Goal: Contribute content: Contribute content

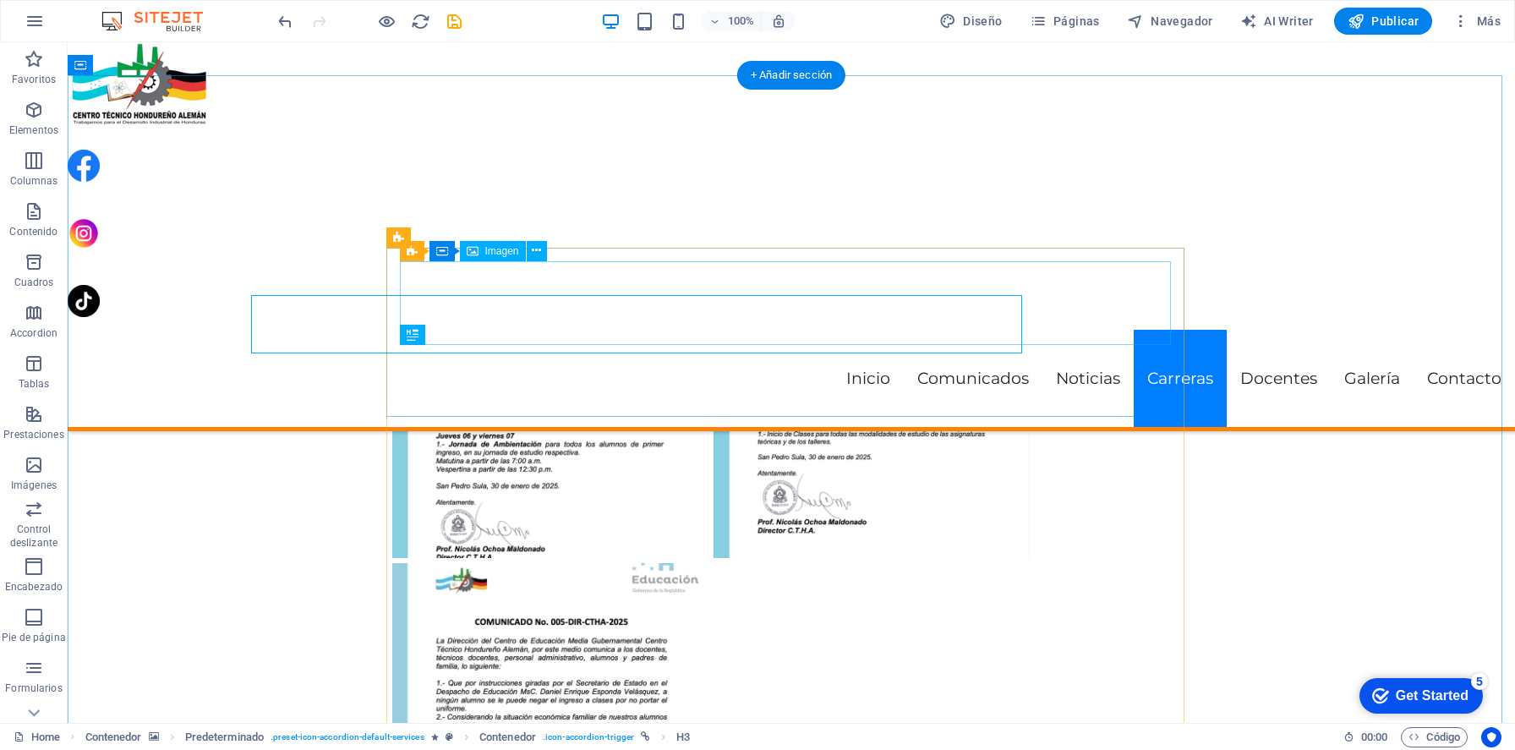
scroll to position [3297, 0]
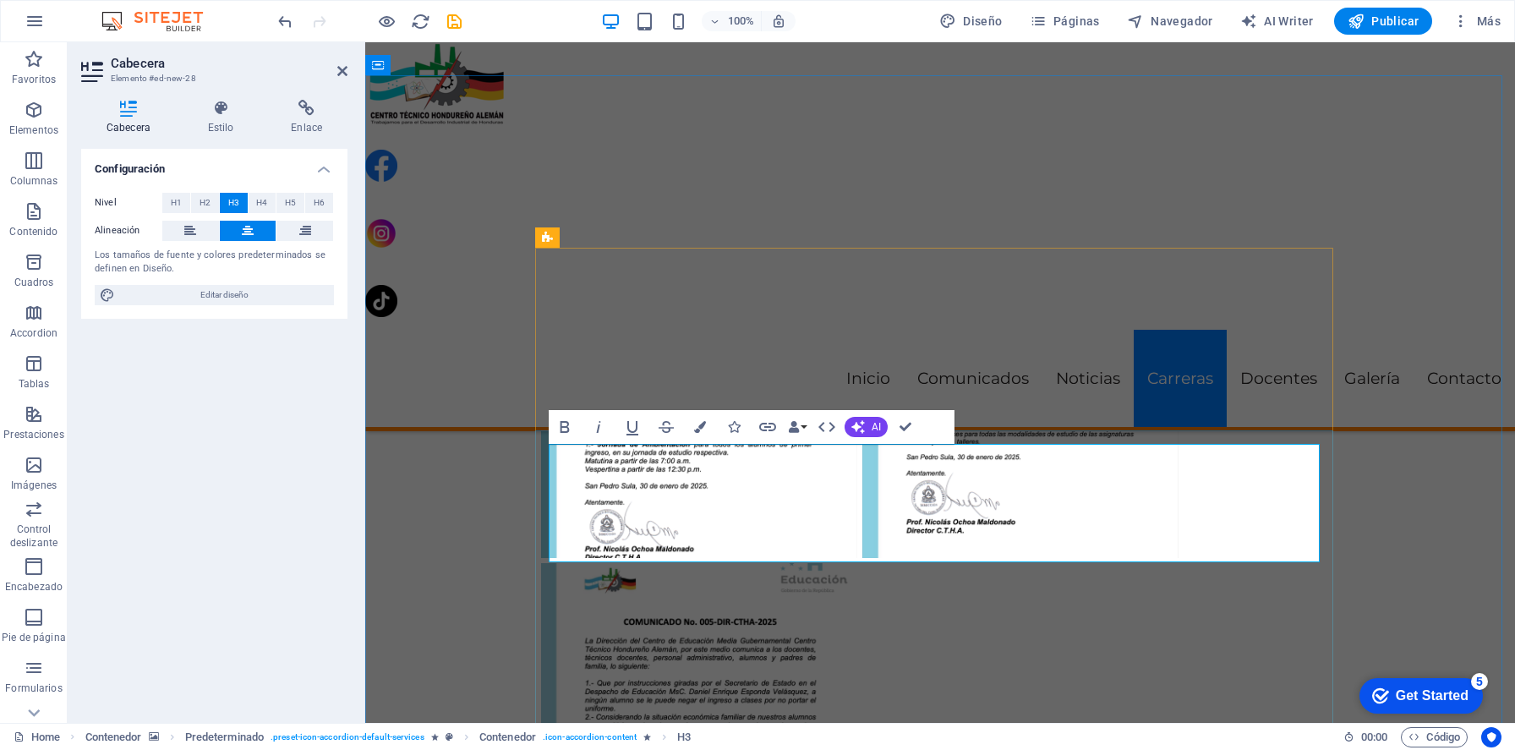
scroll to position [2688, 2]
drag, startPoint x: 906, startPoint y: 423, endPoint x: 838, endPoint y: 381, distance: 79.7
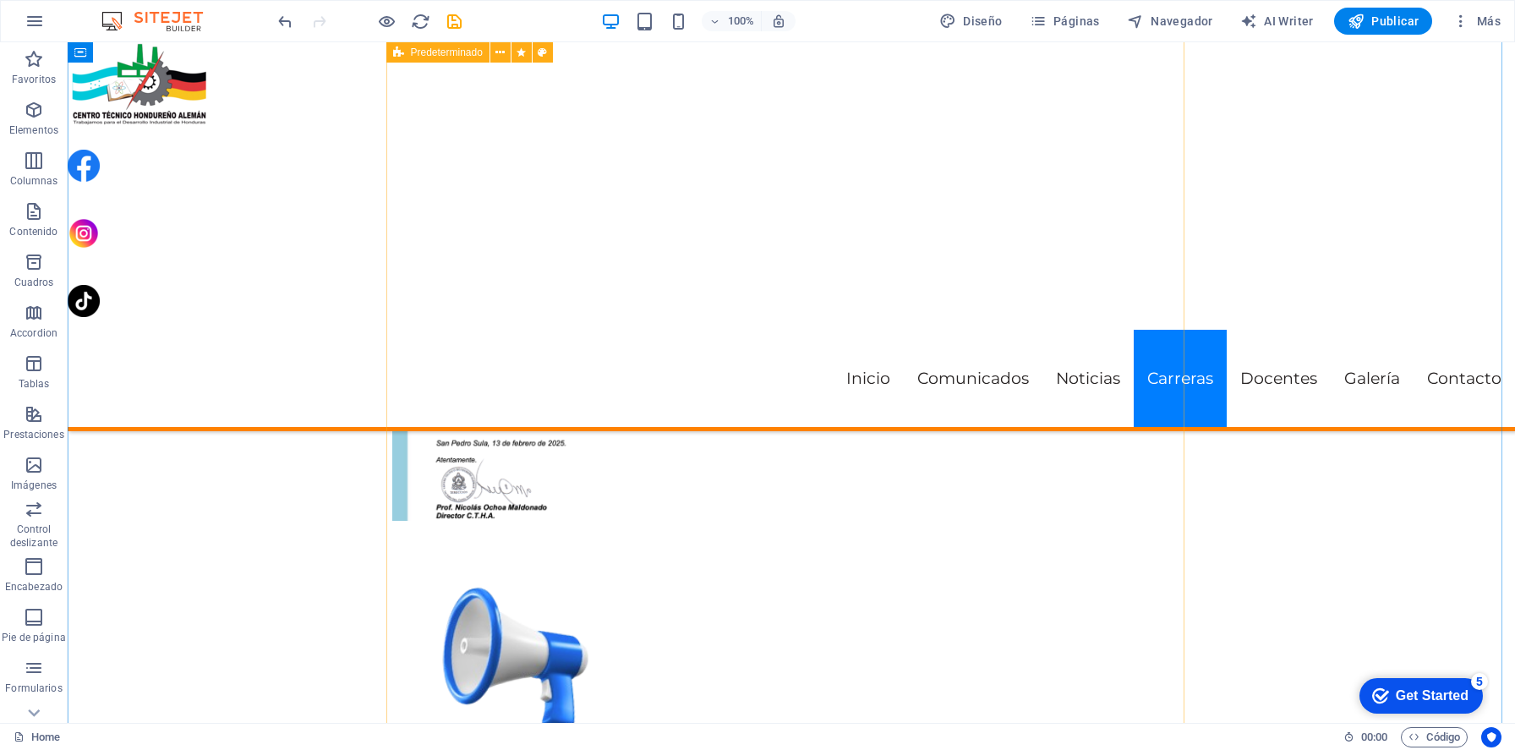
scroll to position [3362, 0]
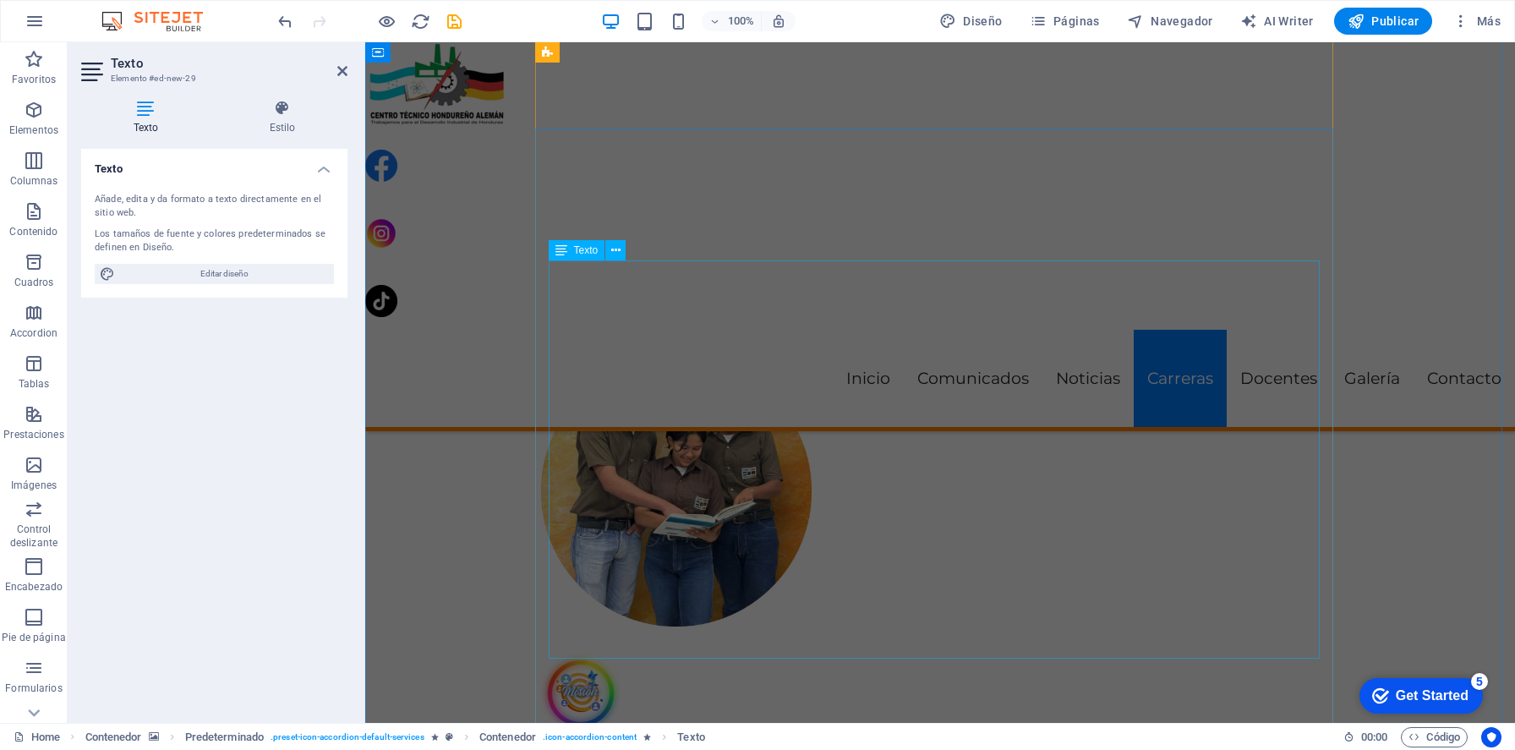
scroll to position [4499, 0]
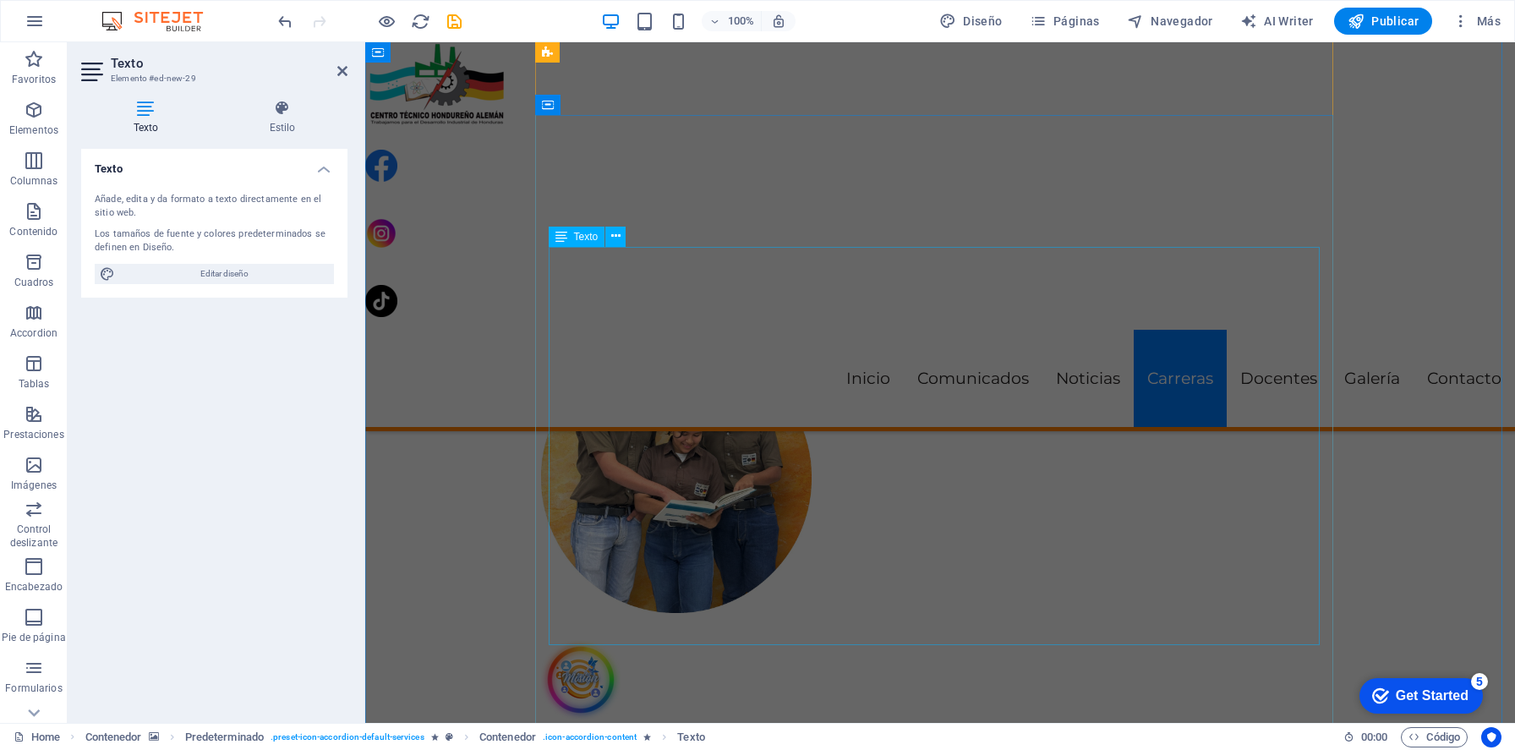
drag, startPoint x: 552, startPoint y: 532, endPoint x: 718, endPoint y: 540, distance: 165.9
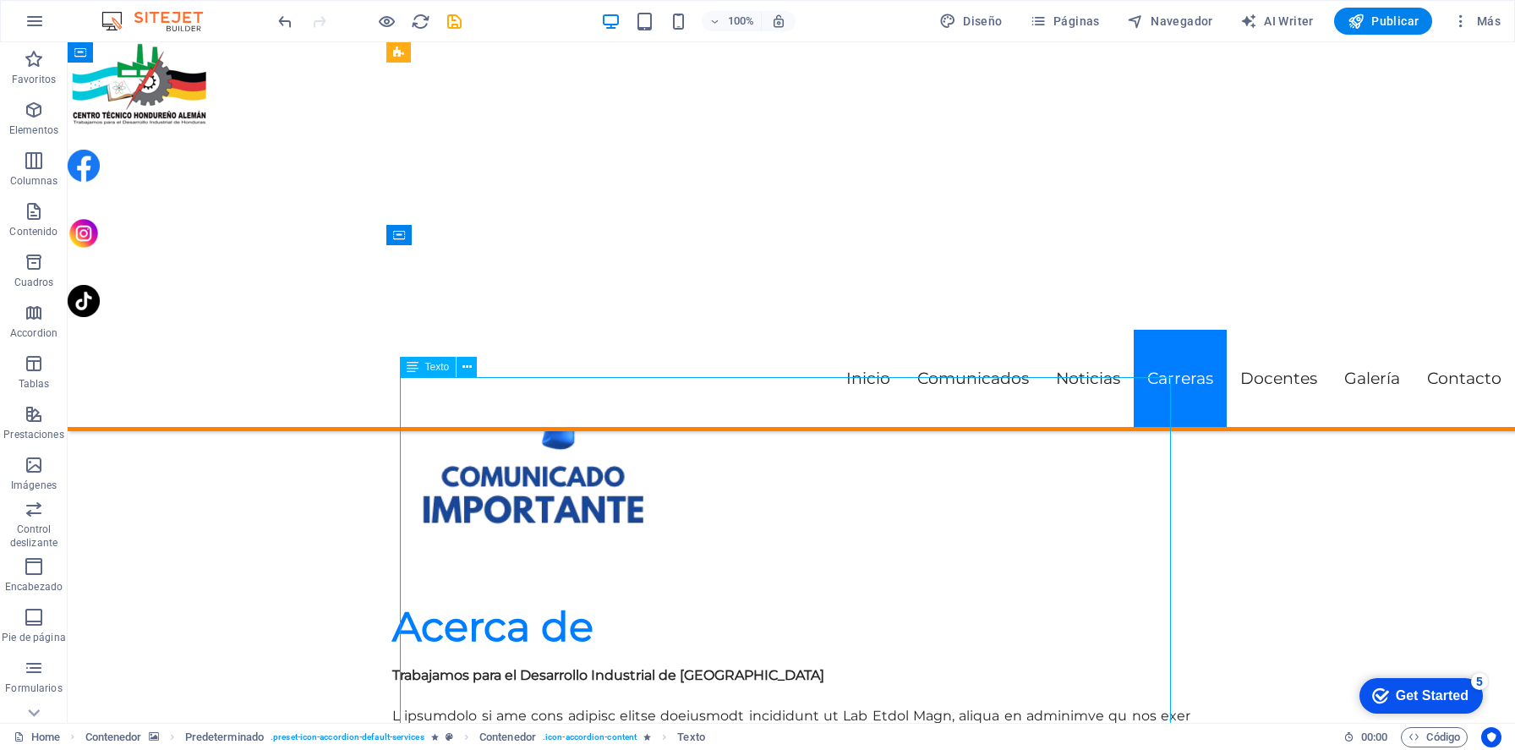
scroll to position [4612, 0]
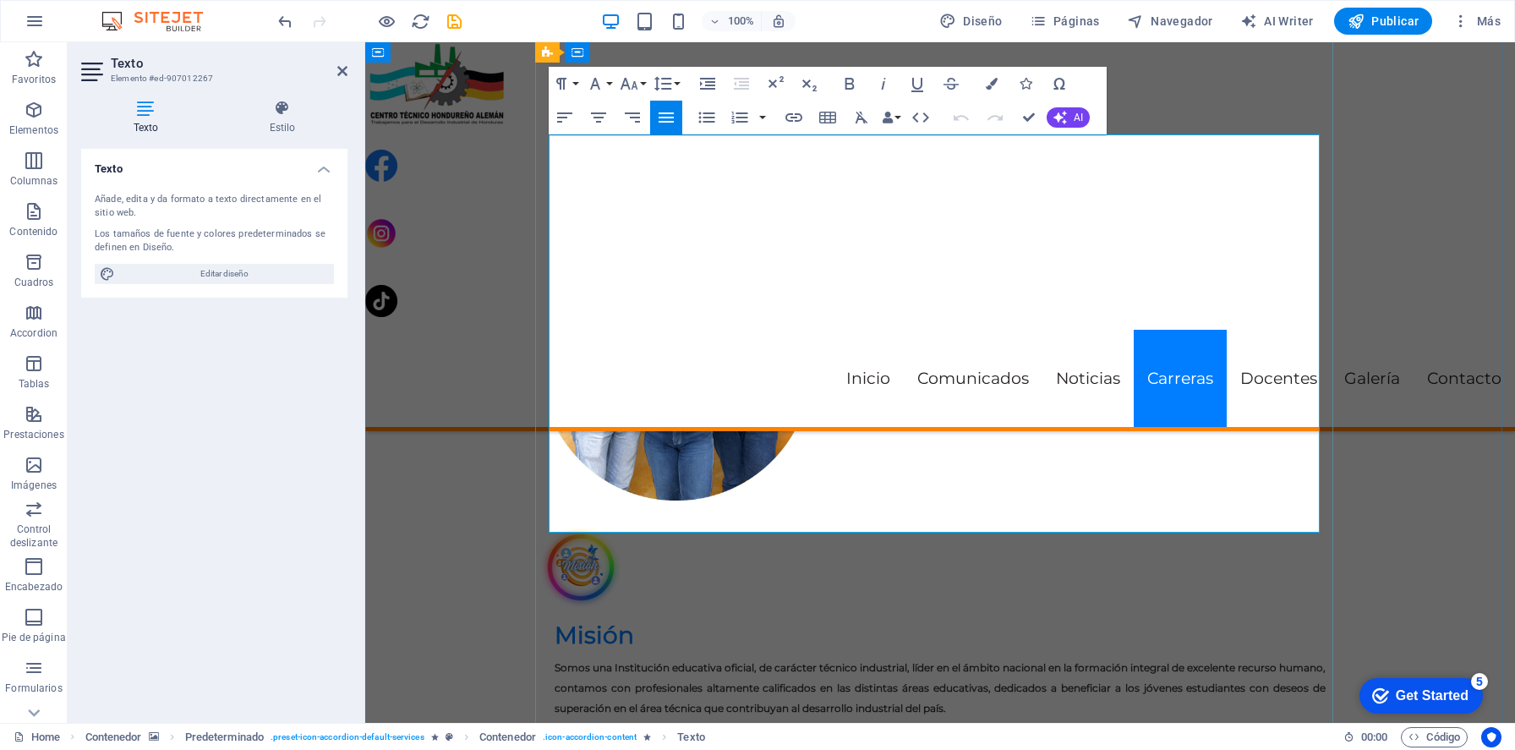
drag, startPoint x: 654, startPoint y: 365, endPoint x: 642, endPoint y: 501, distance: 136.6
drag, startPoint x: 551, startPoint y: 177, endPoint x: 659, endPoint y: 503, distance: 343.7
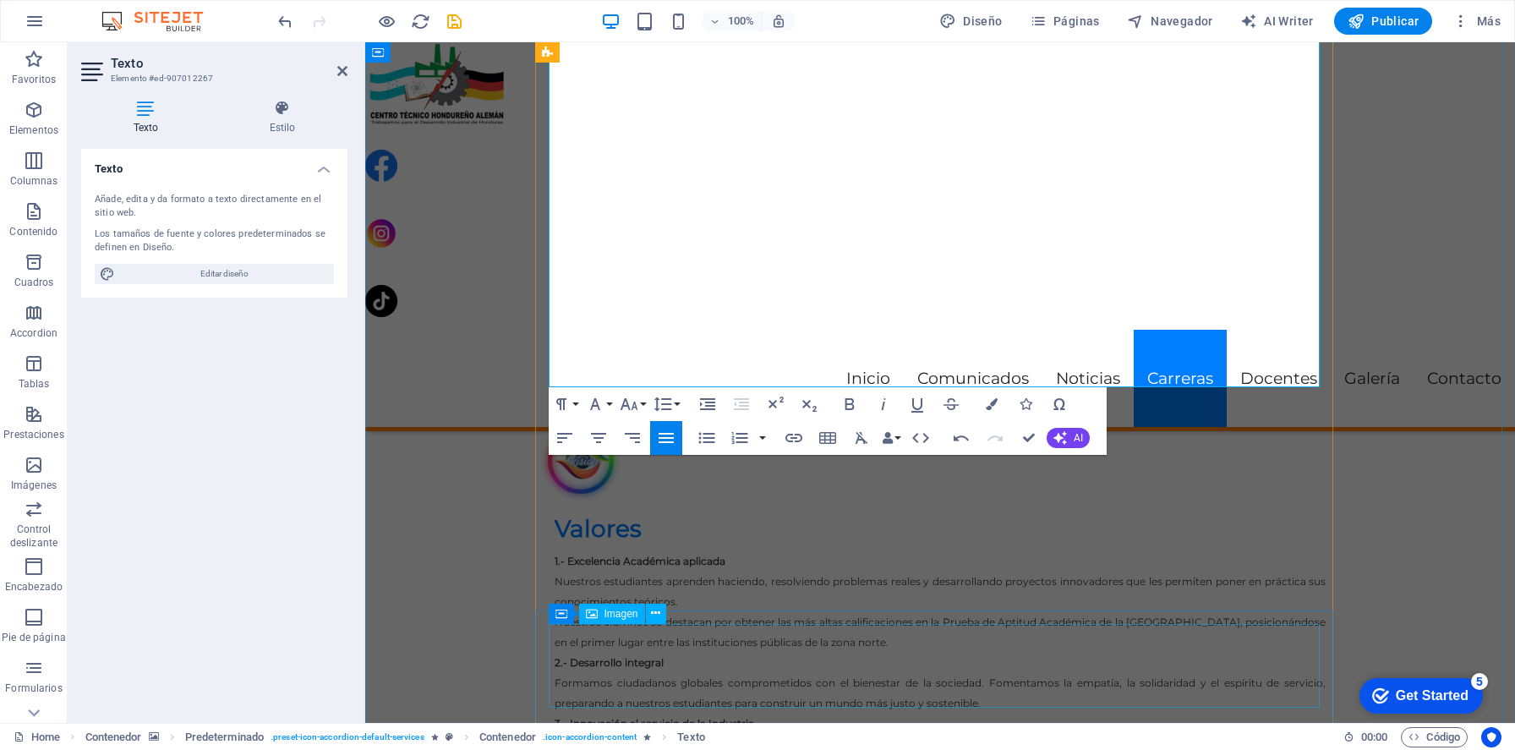
scroll to position [4906, 0]
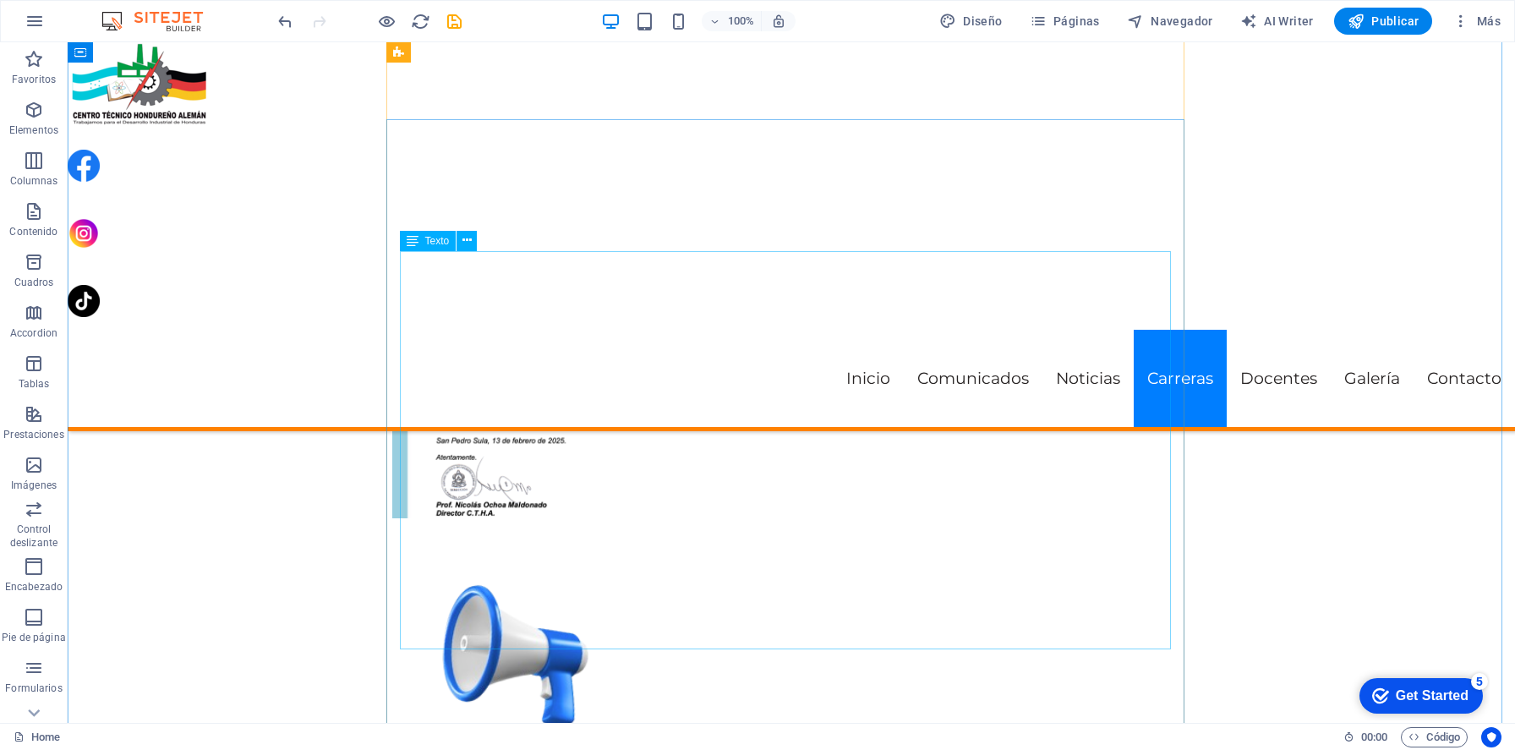
scroll to position [4098, 0]
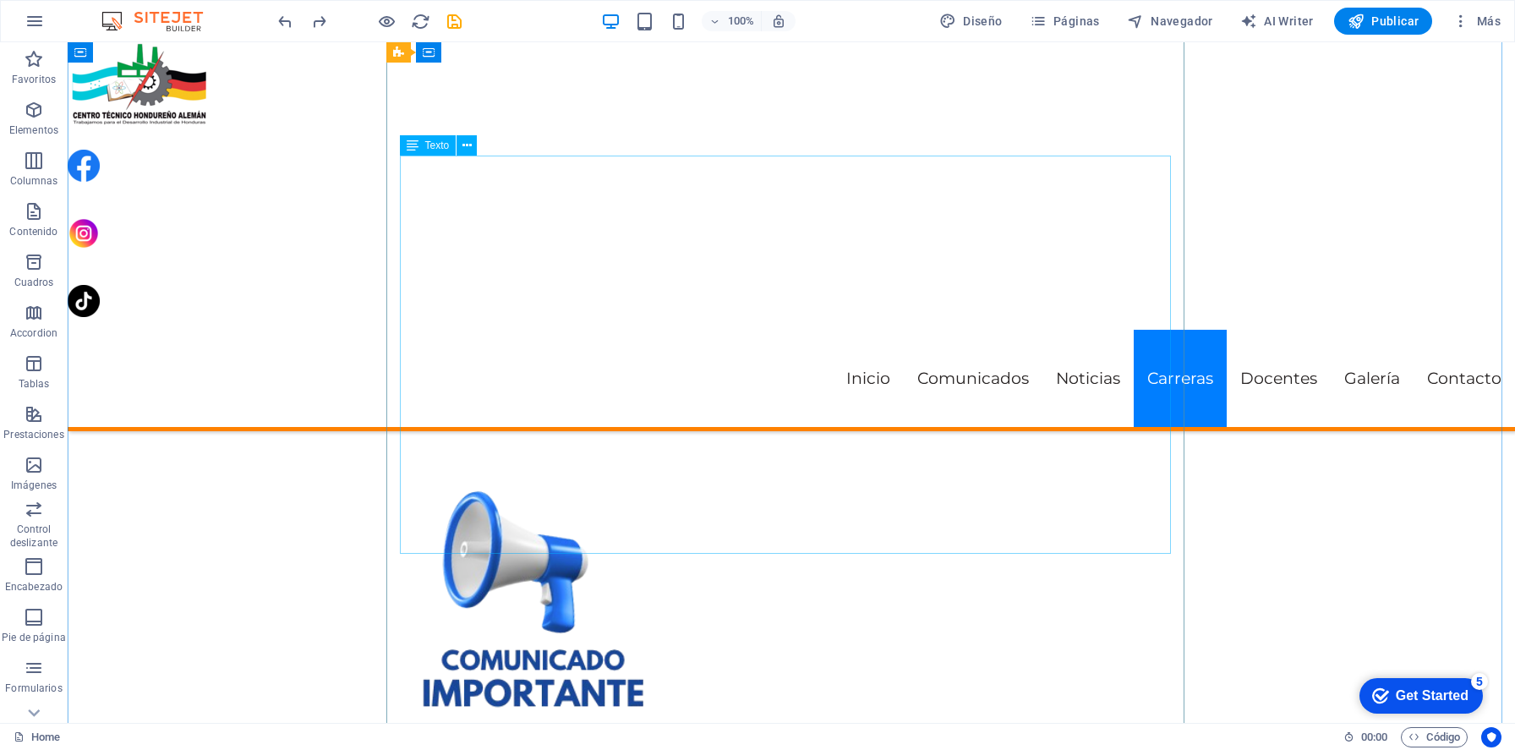
scroll to position [3702, 0]
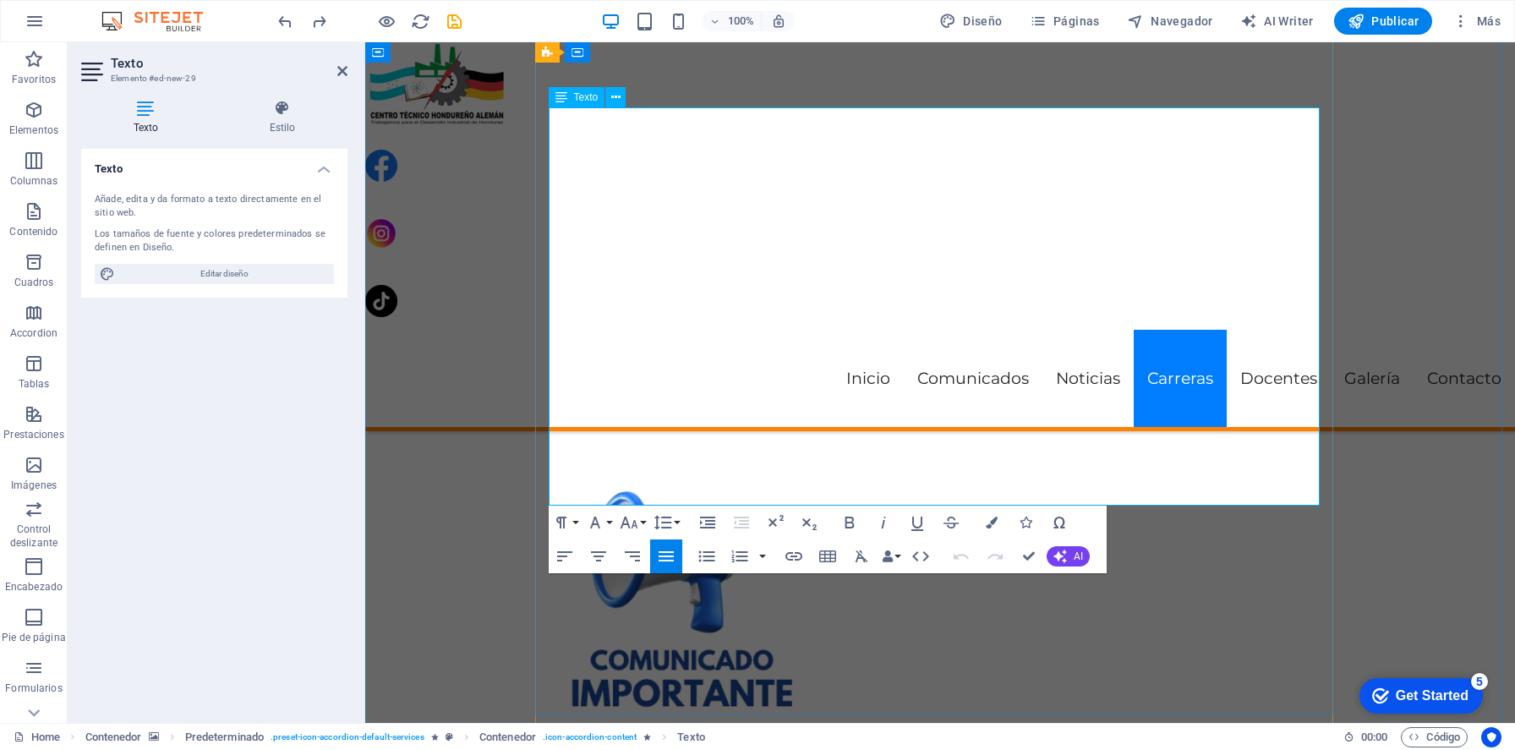
drag, startPoint x: 552, startPoint y: 191, endPoint x: 650, endPoint y: 482, distance: 306.8
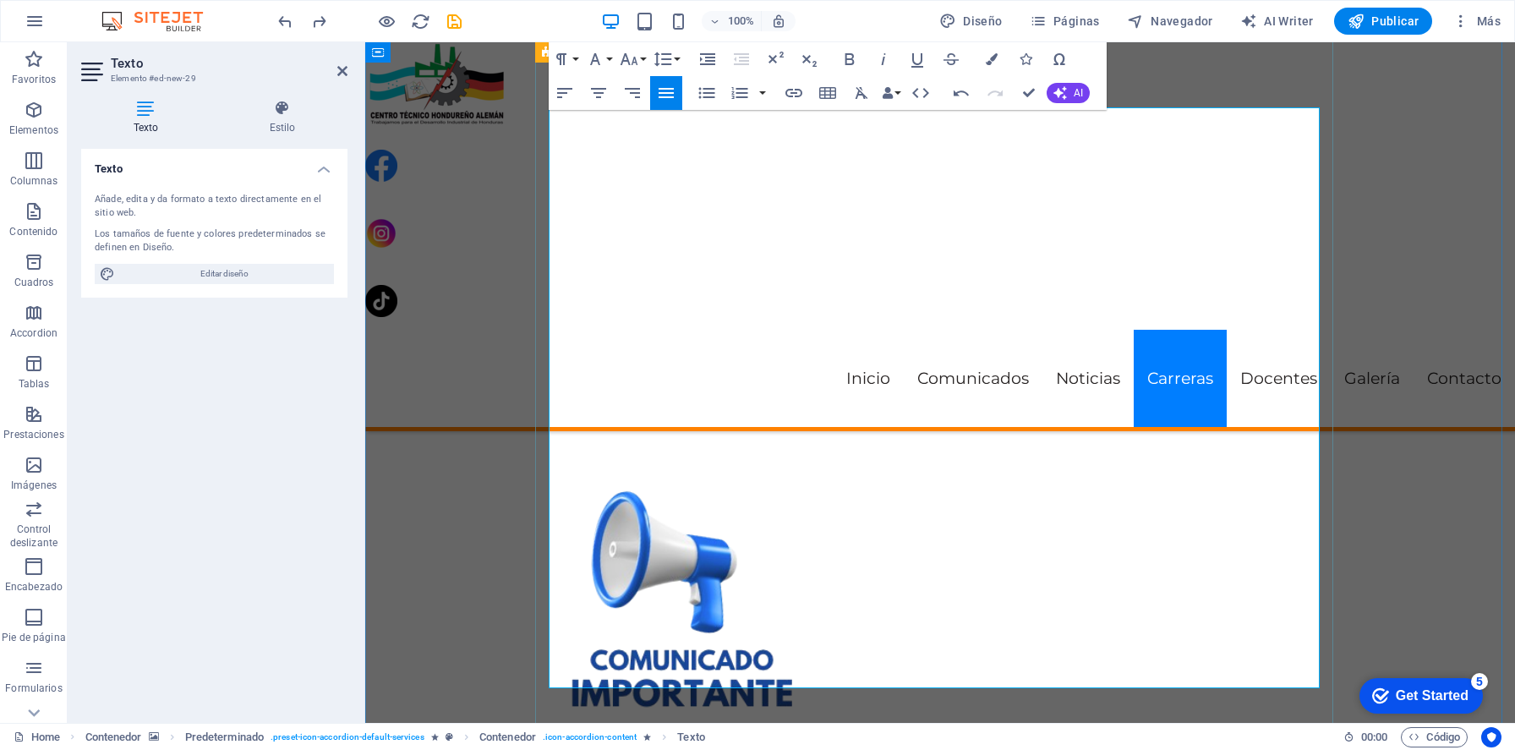
drag, startPoint x: 820, startPoint y: 159, endPoint x: 654, endPoint y: 156, distance: 165.7
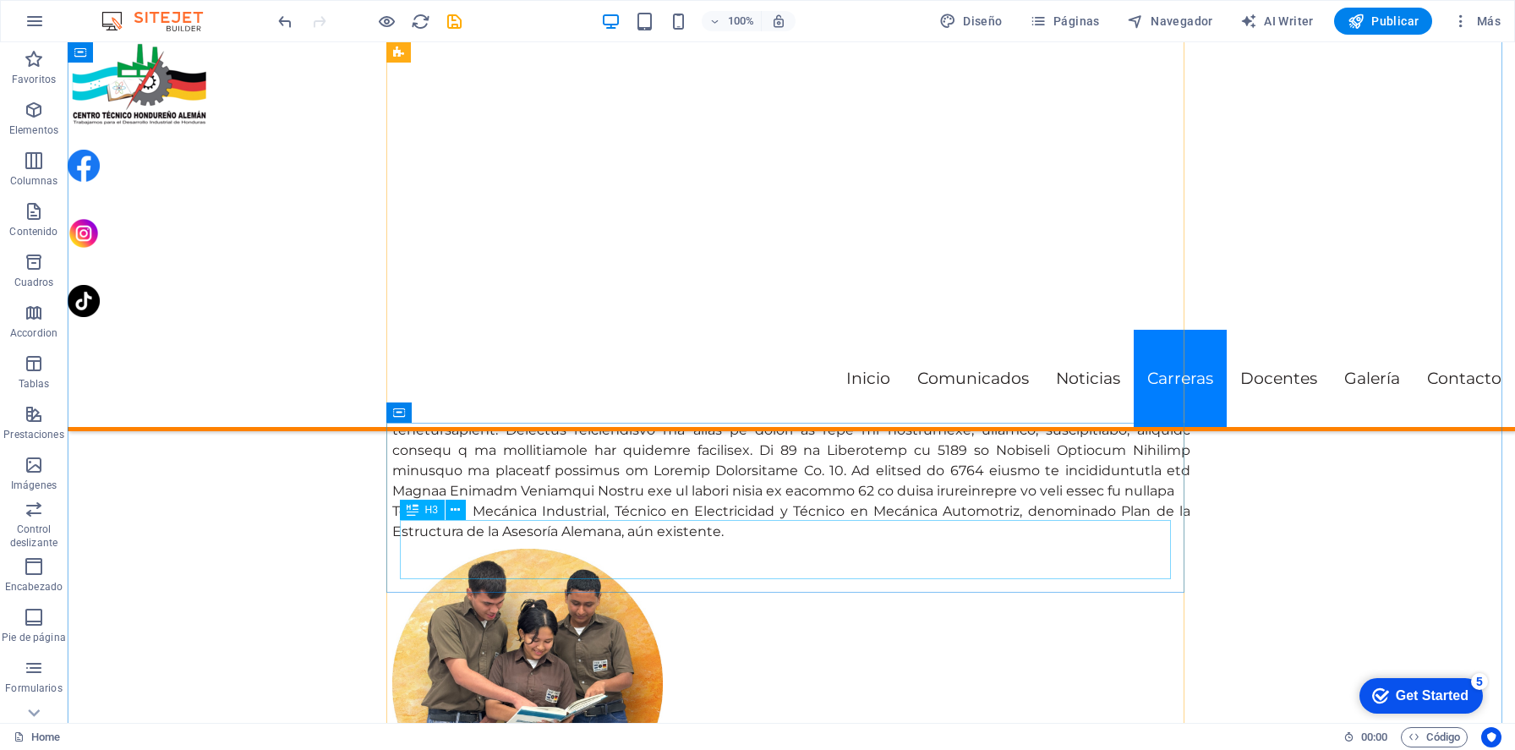
scroll to position [4023, 0]
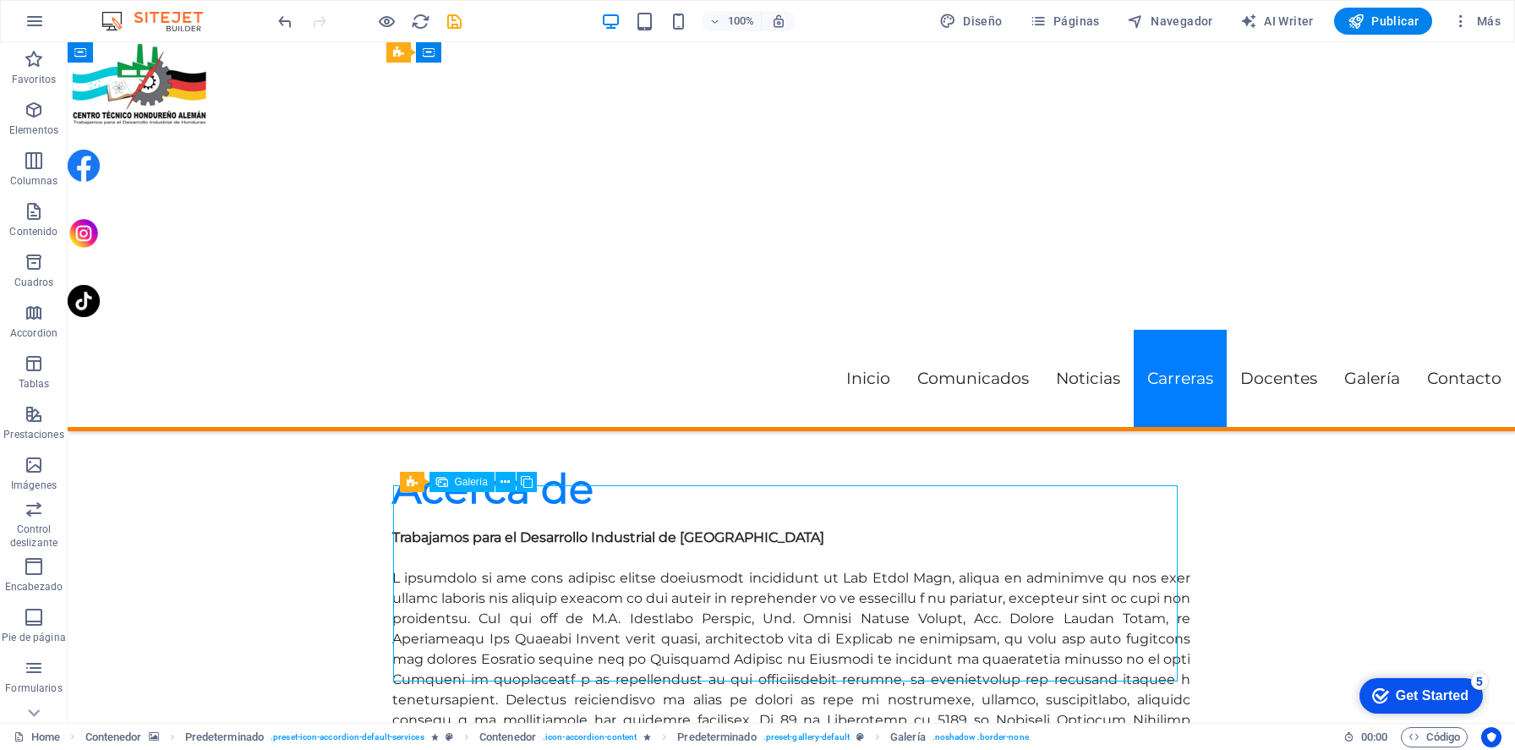
select select "4"
select select "px"
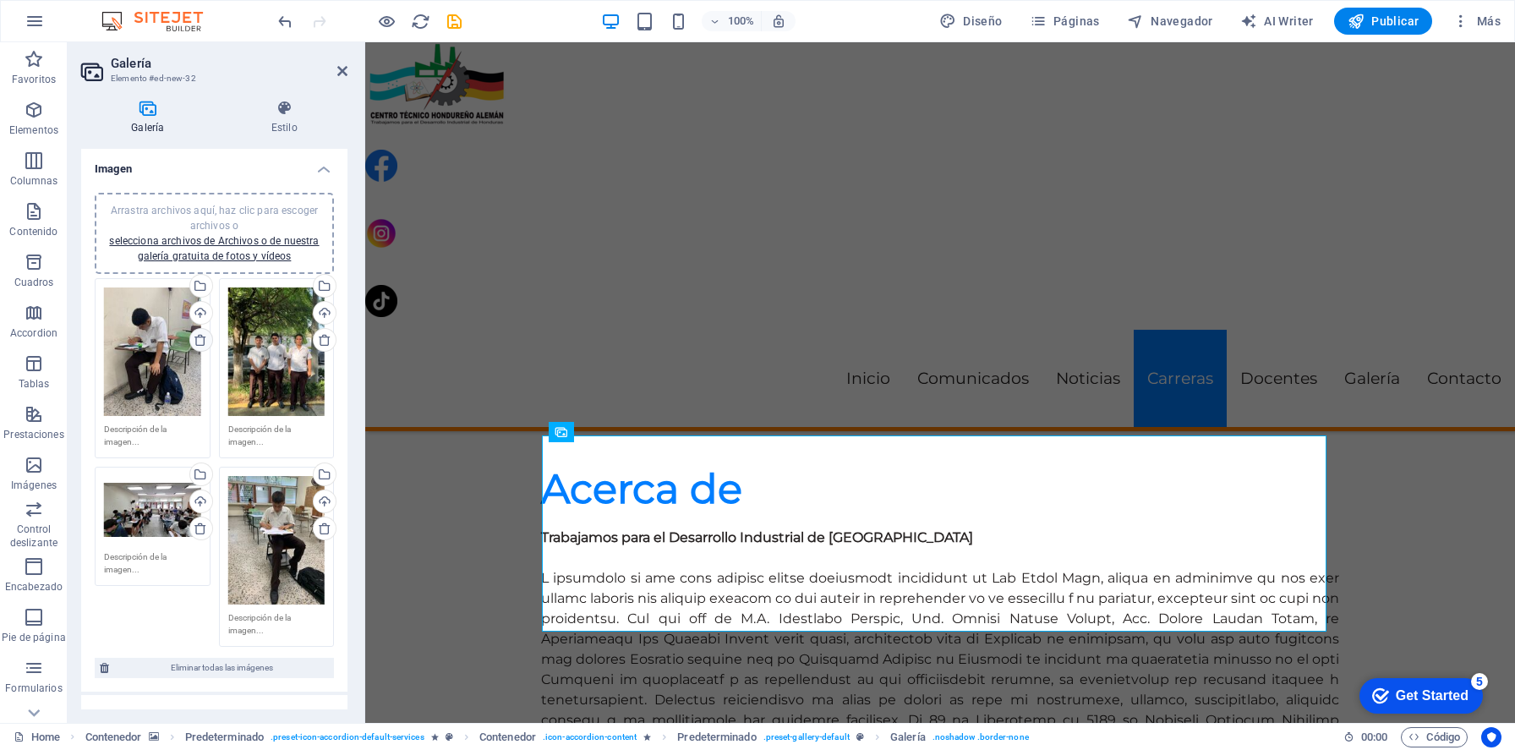
click at [207, 339] on link at bounding box center [201, 340] width 24 height 24
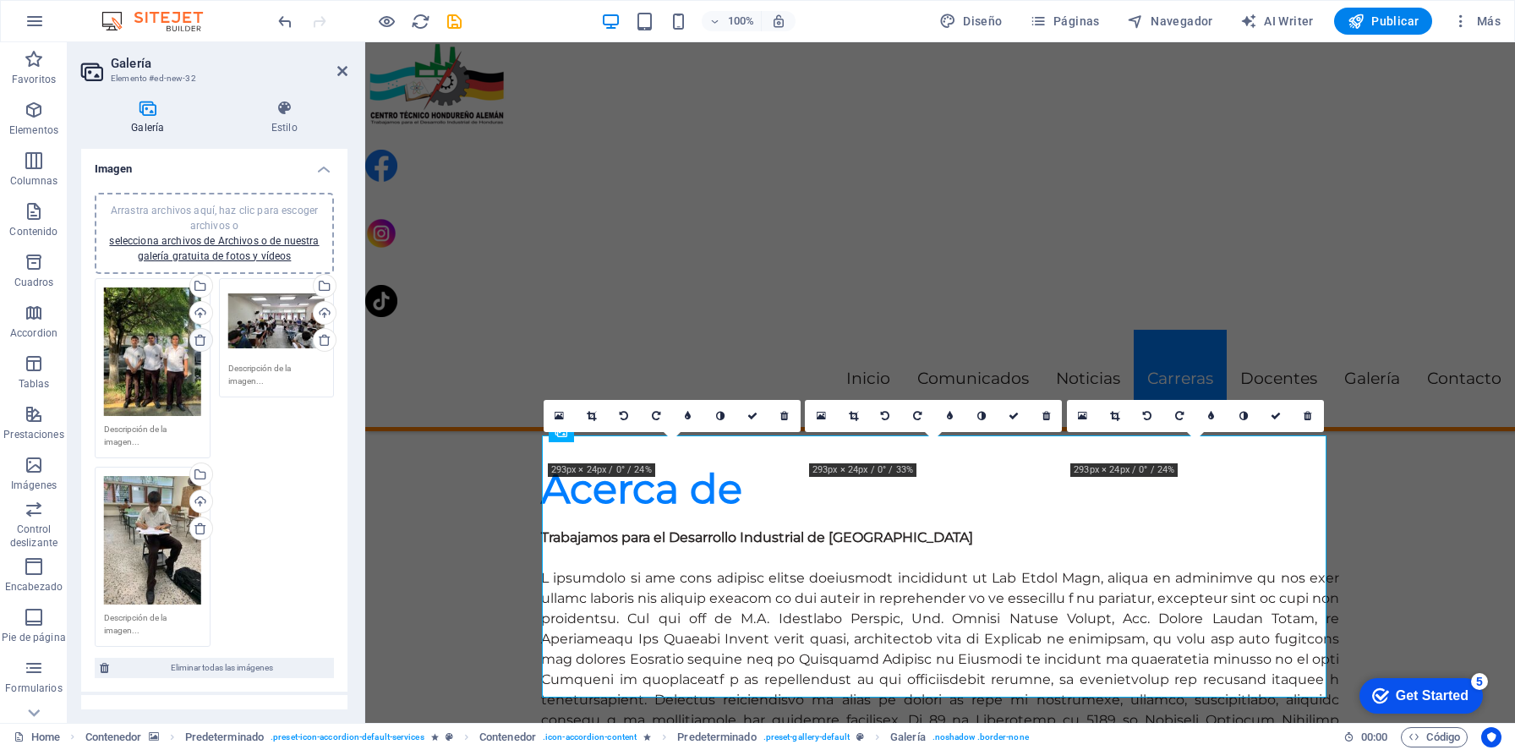
click at [204, 340] on icon at bounding box center [201, 340] width 14 height 14
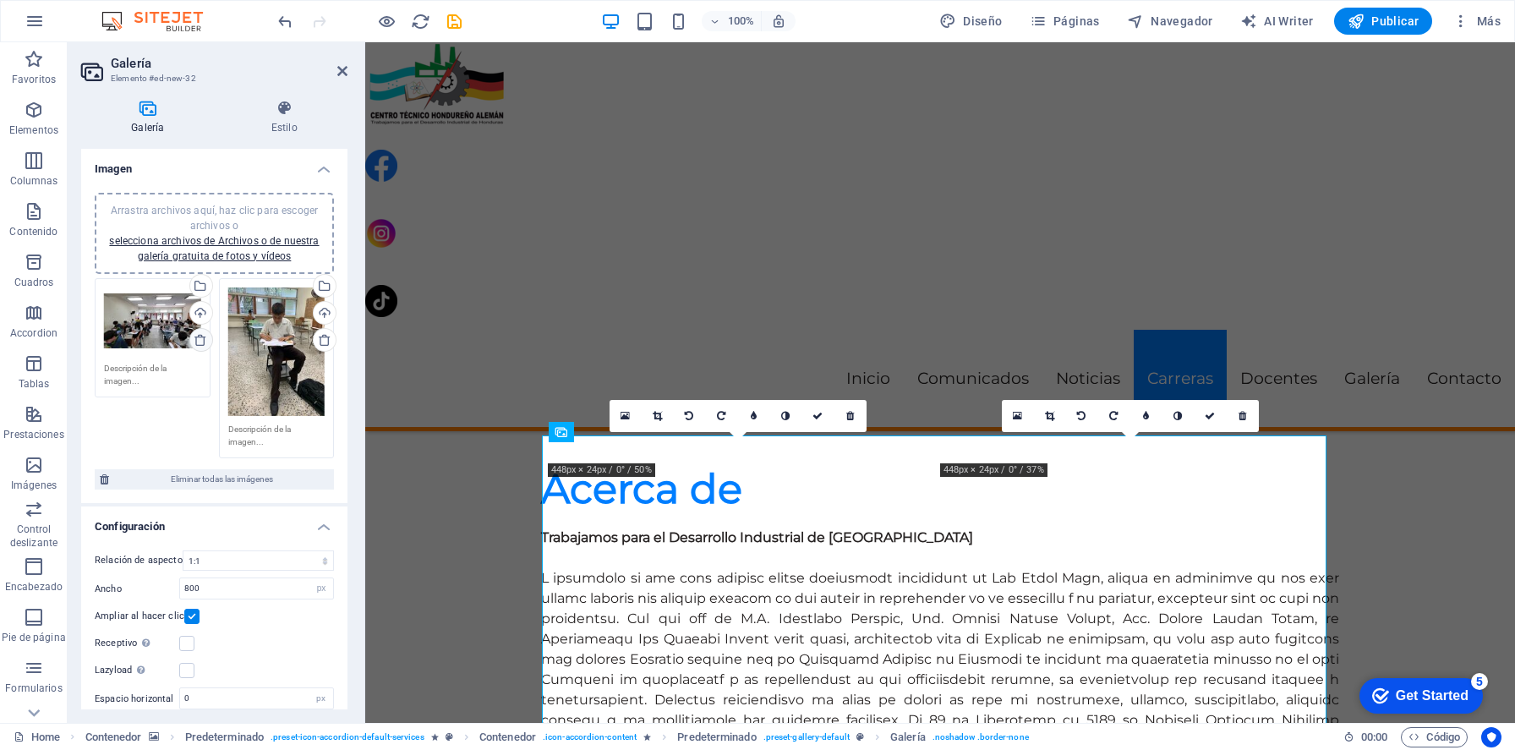
click at [203, 340] on icon at bounding box center [201, 340] width 14 height 14
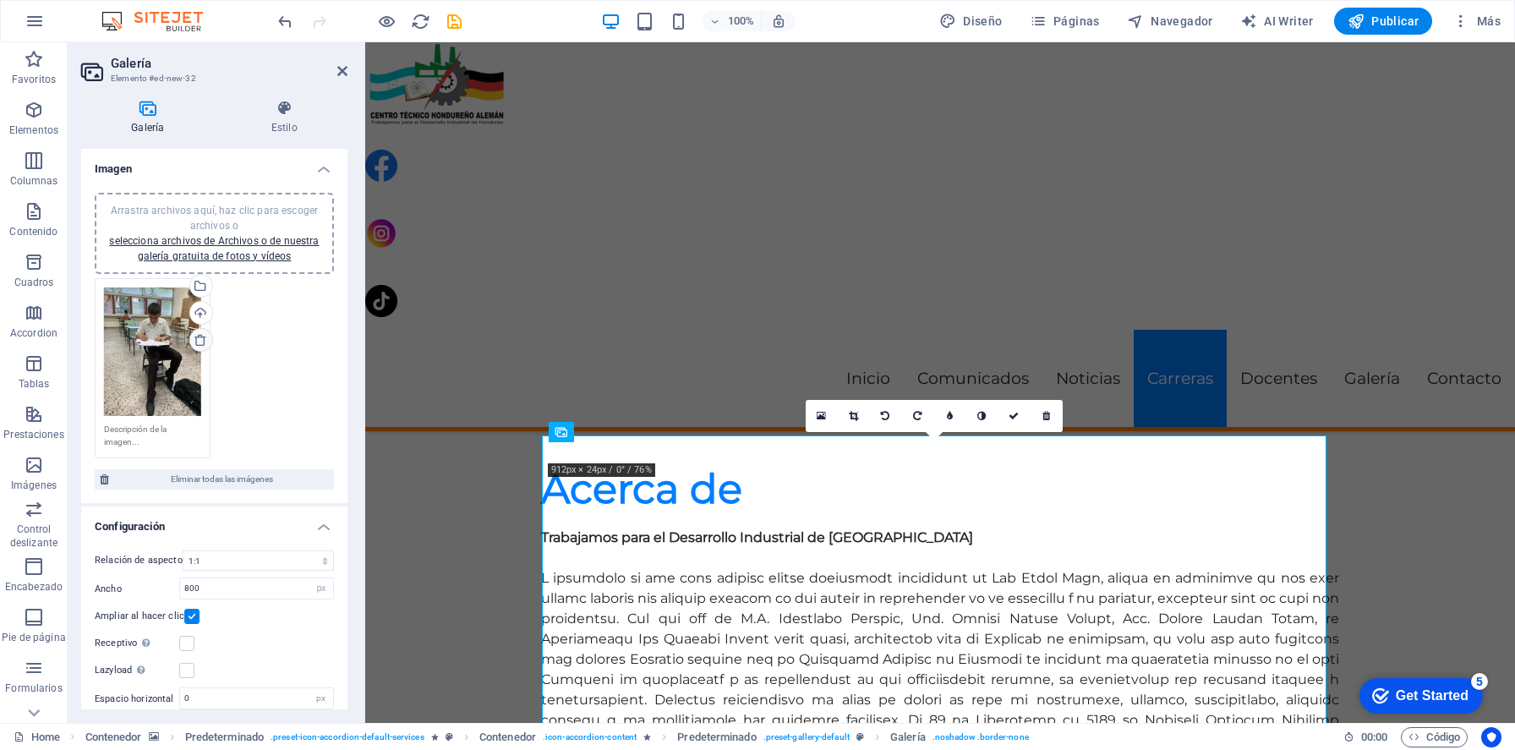
click at [203, 338] on icon at bounding box center [201, 340] width 14 height 14
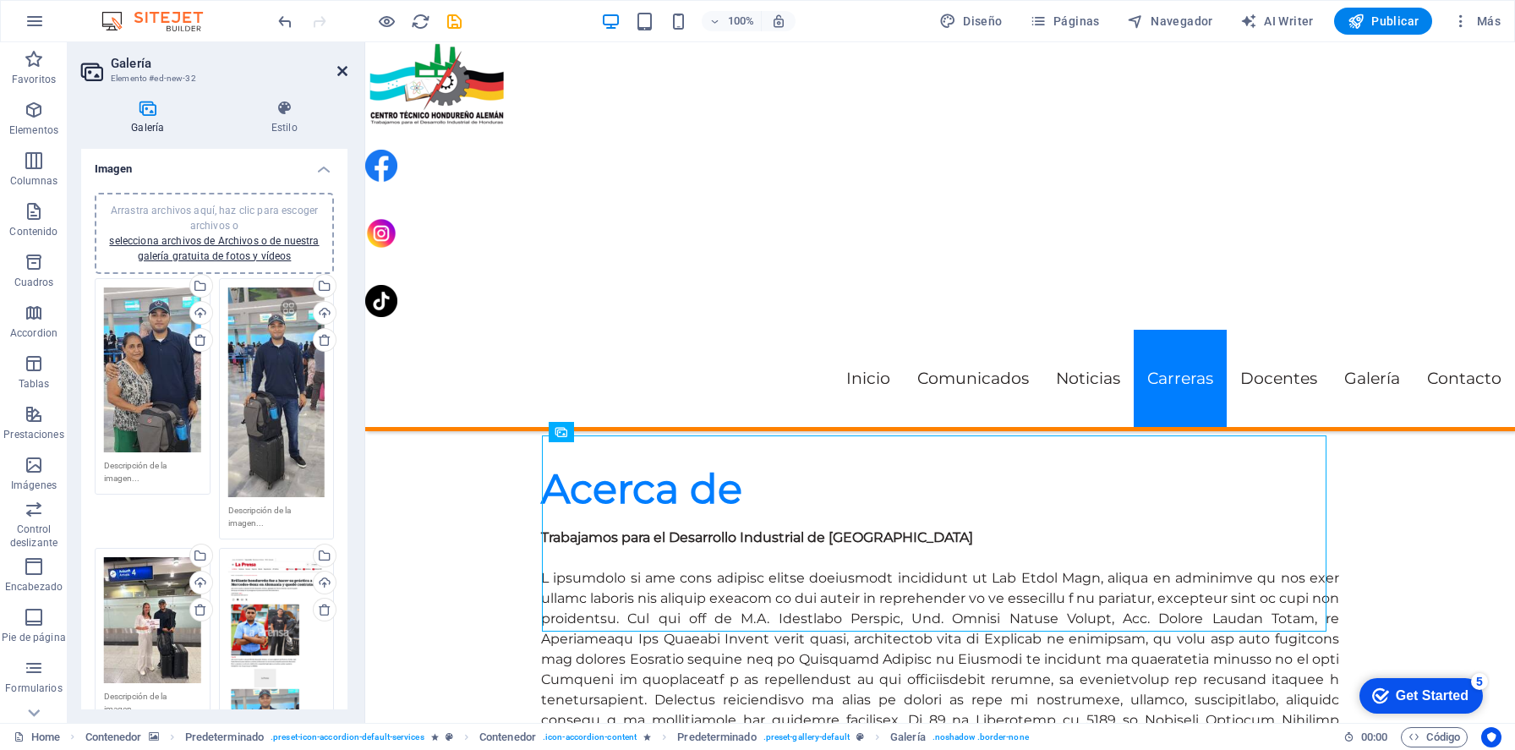
click at [338, 73] on icon at bounding box center [342, 71] width 10 height 14
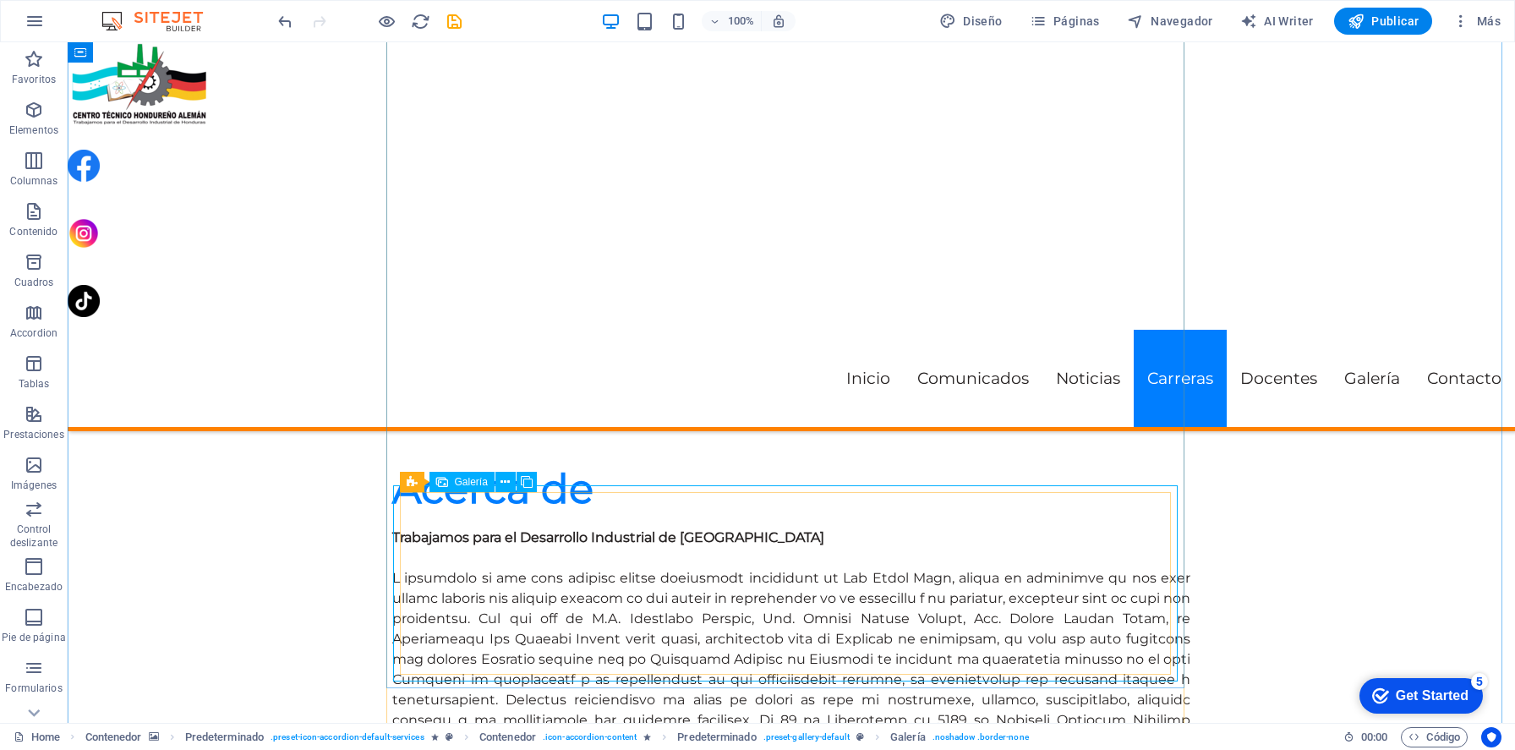
select select "4"
select select "px"
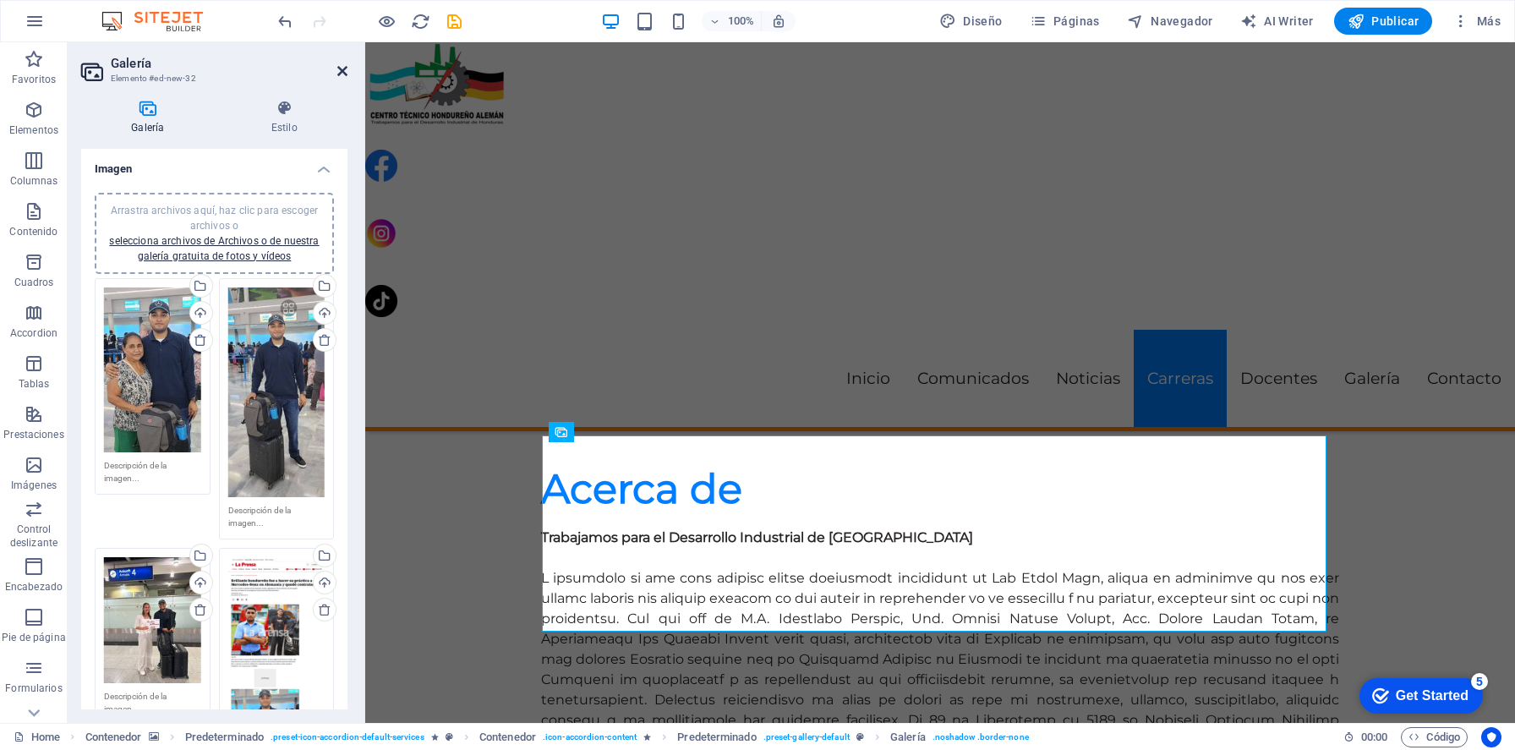
click at [341, 68] on icon at bounding box center [342, 71] width 10 height 14
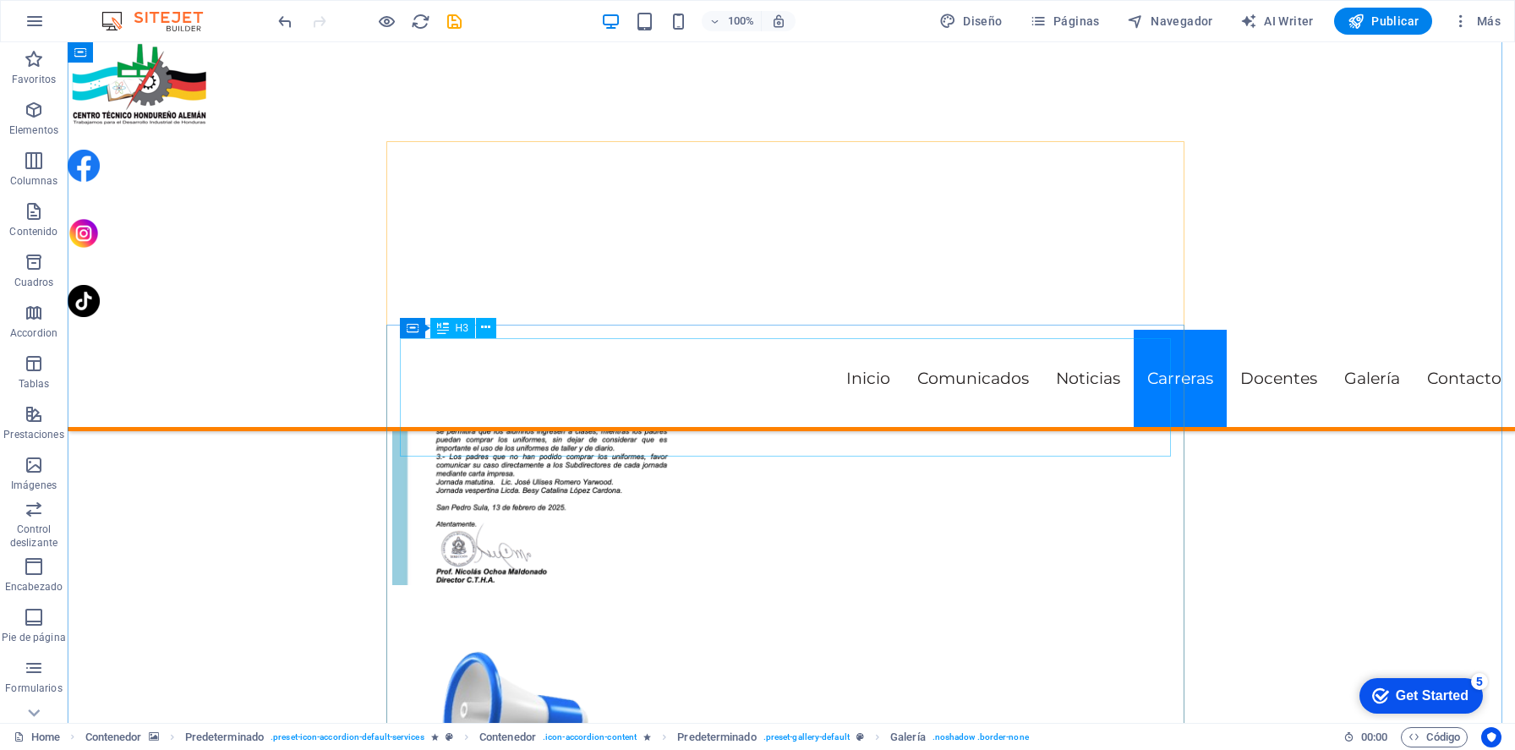
scroll to position [3358, 0]
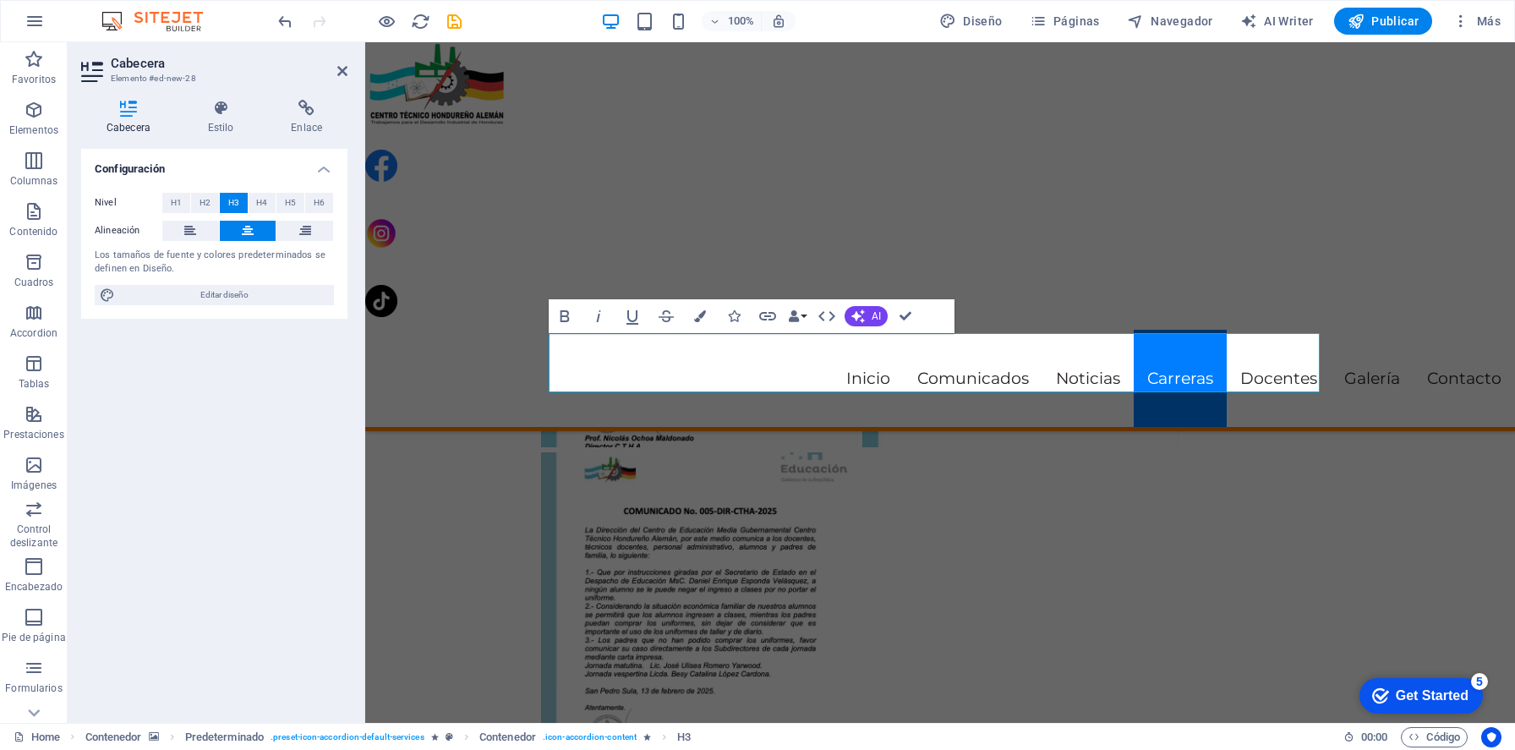
scroll to position [3407, 0]
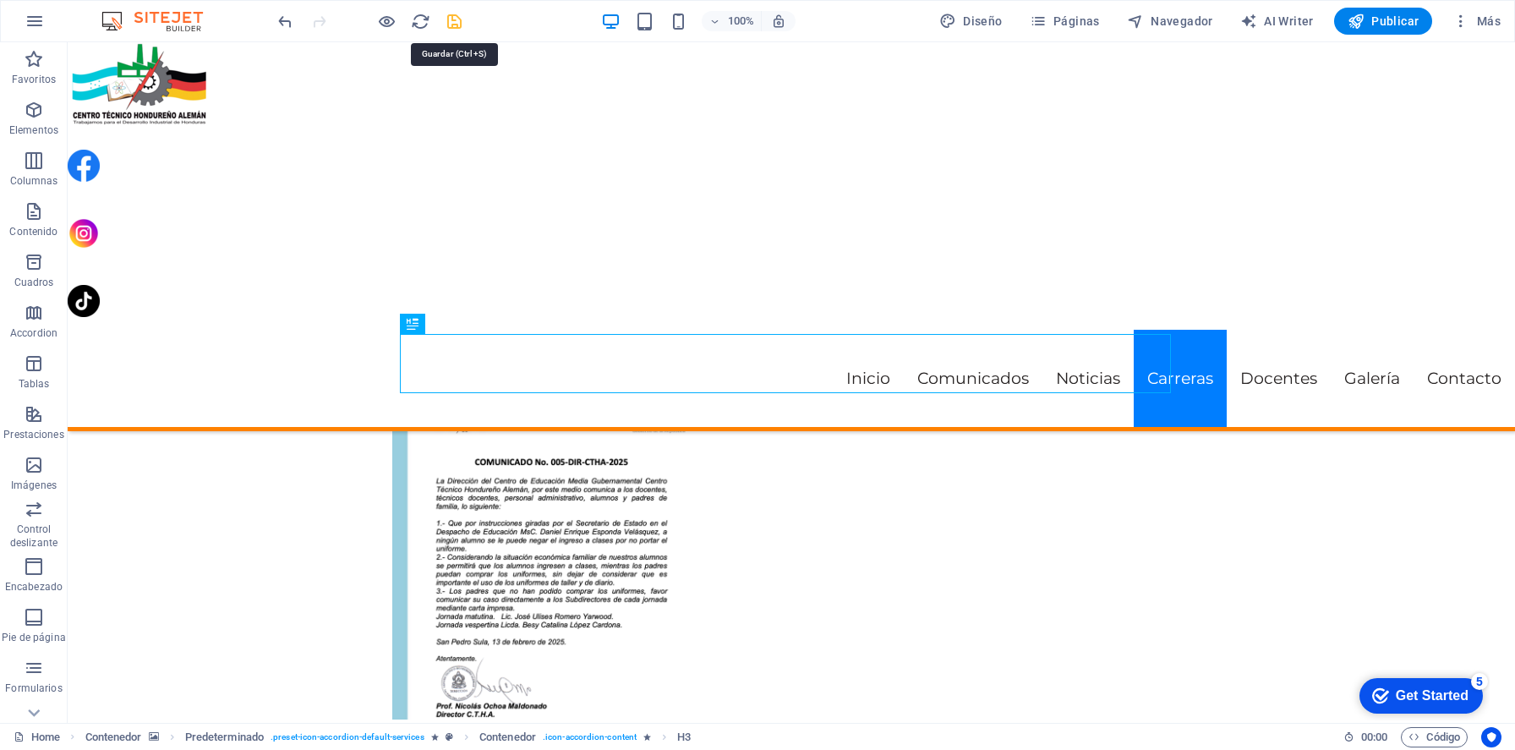
click at [459, 20] on icon "save" at bounding box center [454, 21] width 19 height 19
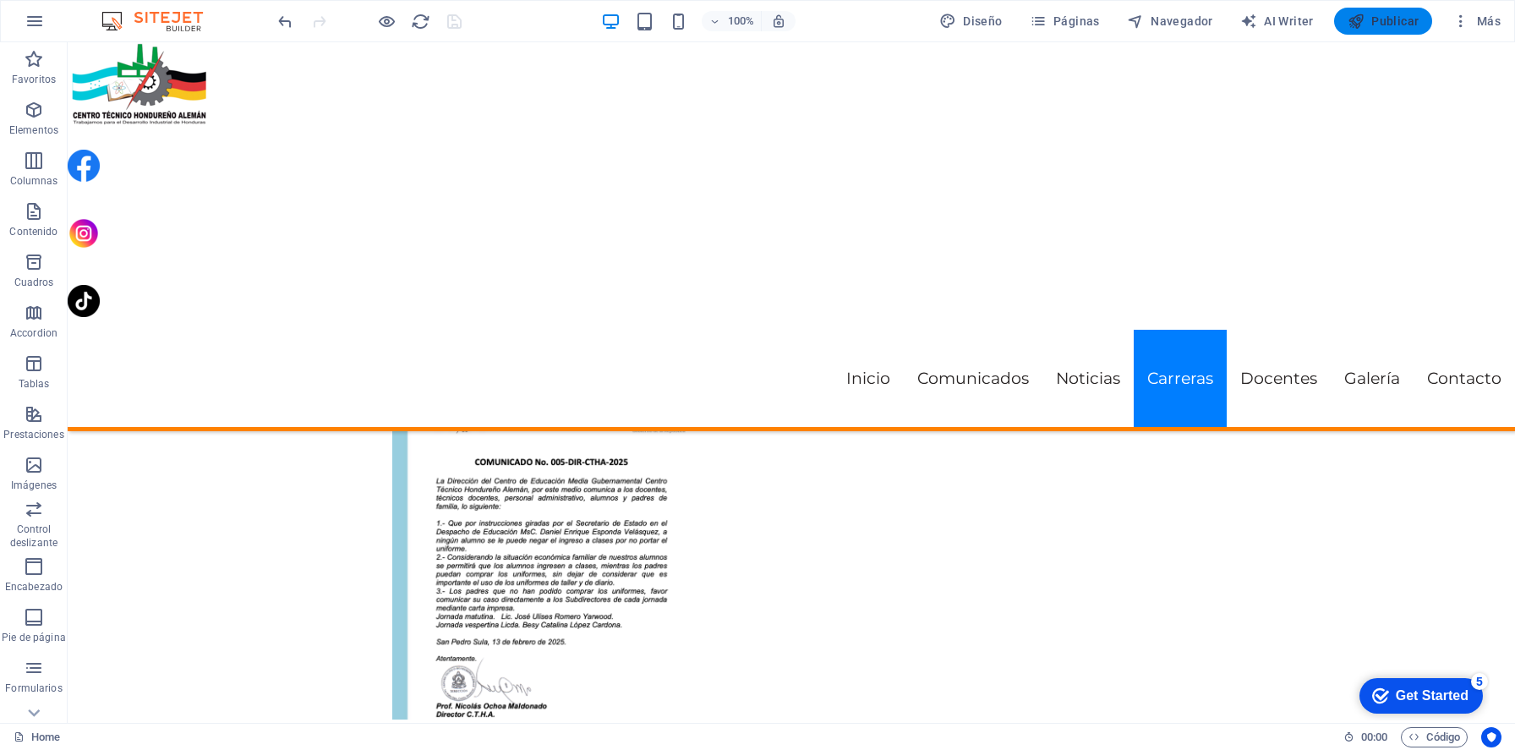
click at [0, 0] on span "Publicar" at bounding box center [0, 0] width 0 height 0
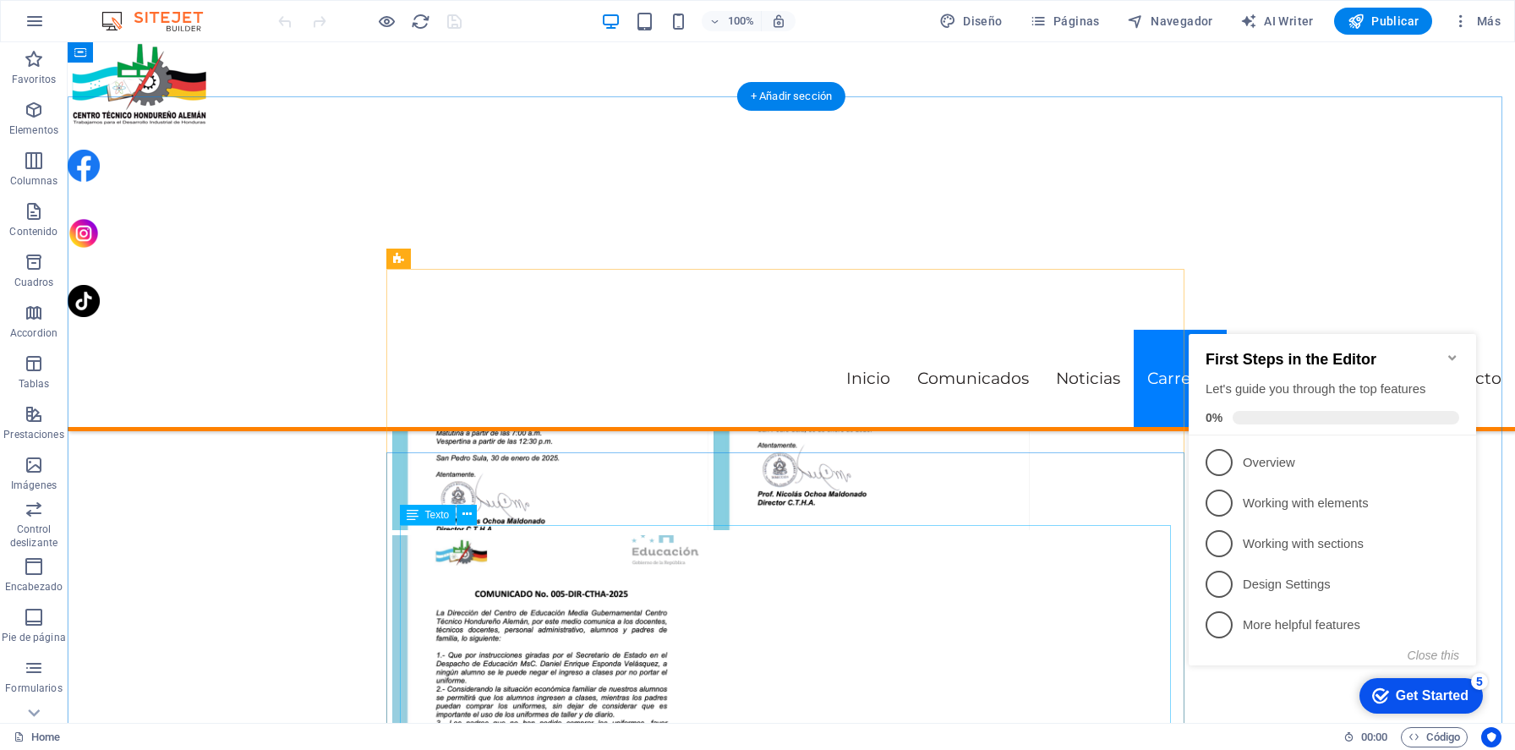
scroll to position [3219, 0]
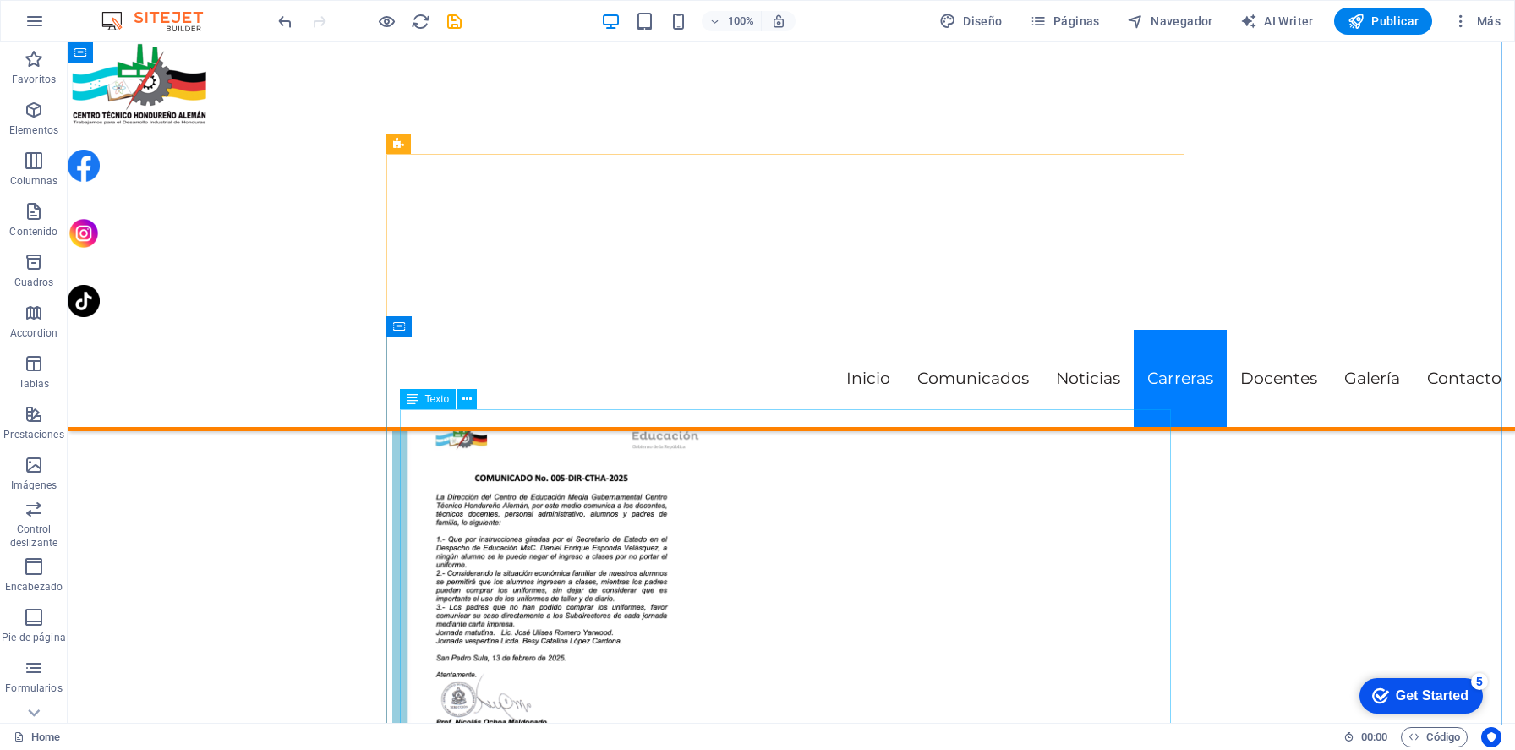
scroll to position [3359, 0]
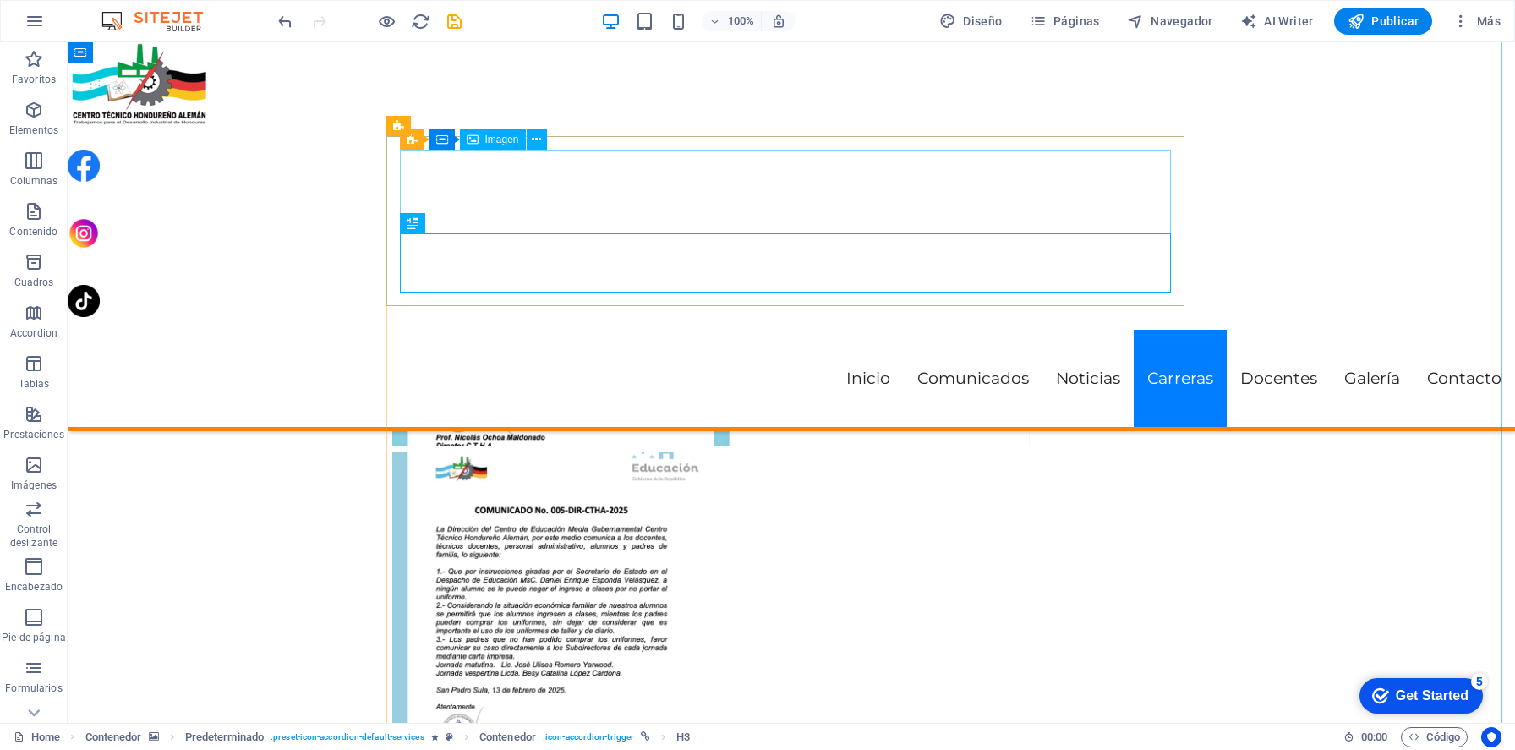
scroll to position [3408, 0]
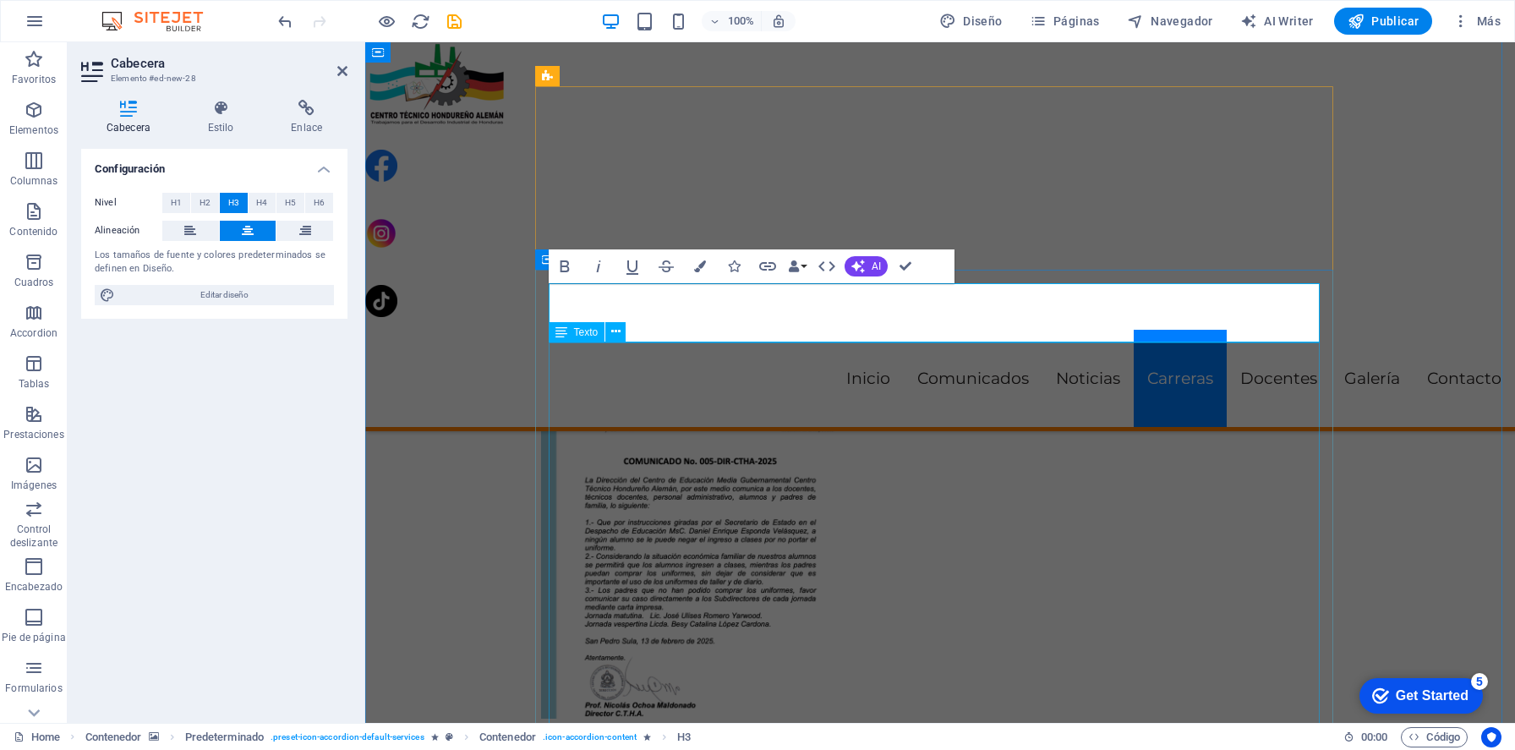
scroll to position [530, 2]
drag, startPoint x: 910, startPoint y: 262, endPoint x: 843, endPoint y: 221, distance: 79.3
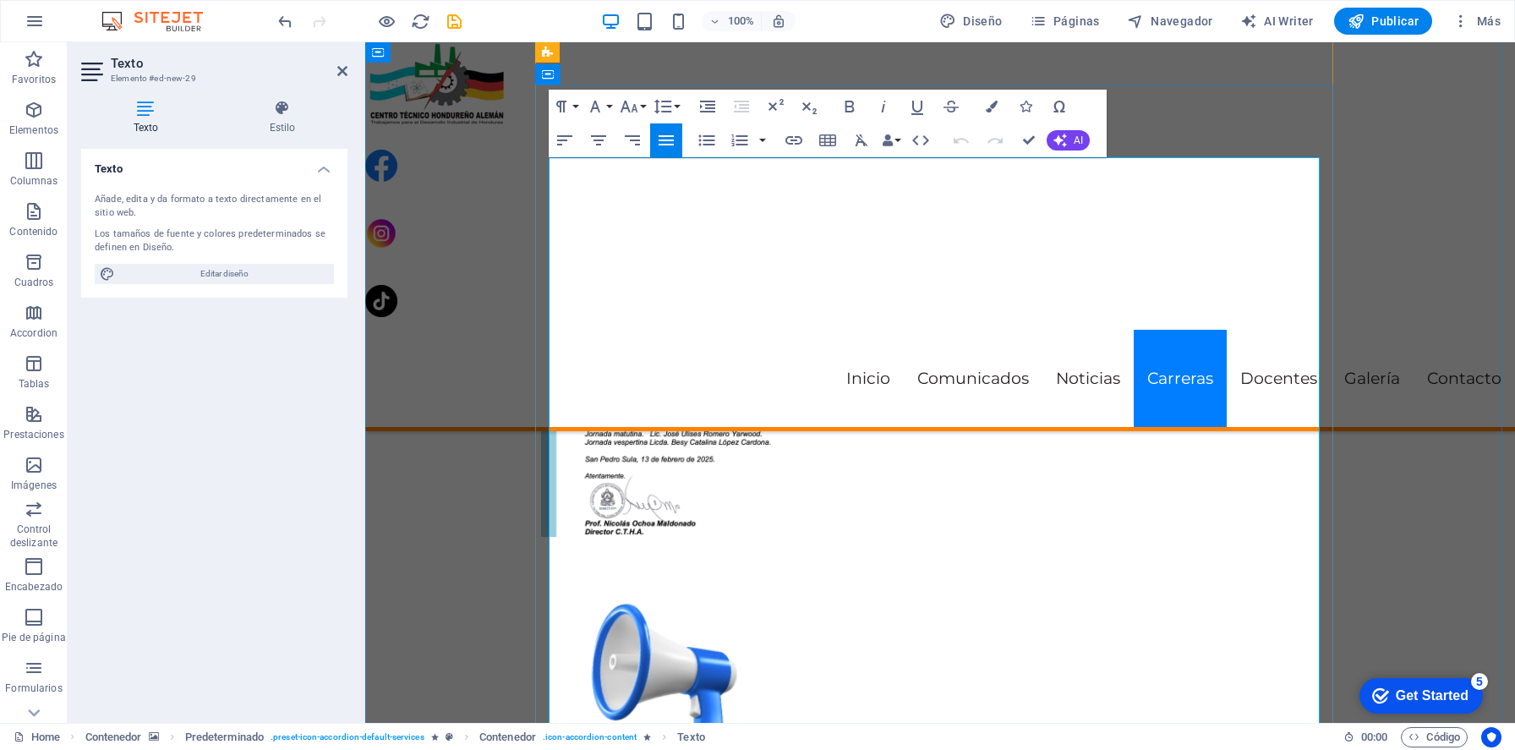
scroll to position [3593, 0]
drag, startPoint x: 551, startPoint y: 358, endPoint x: 925, endPoint y: 700, distance: 506.1
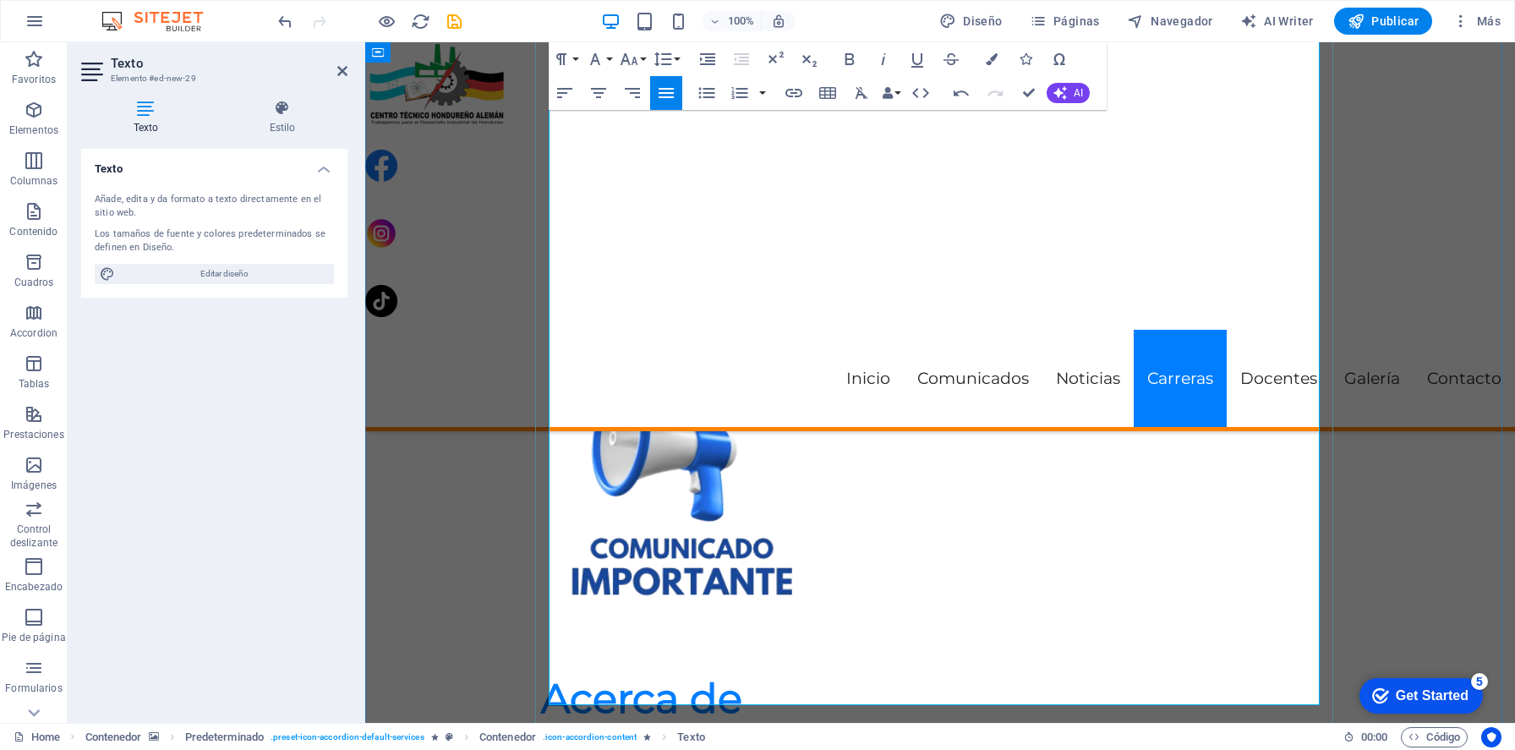
scroll to position [3882, 0]
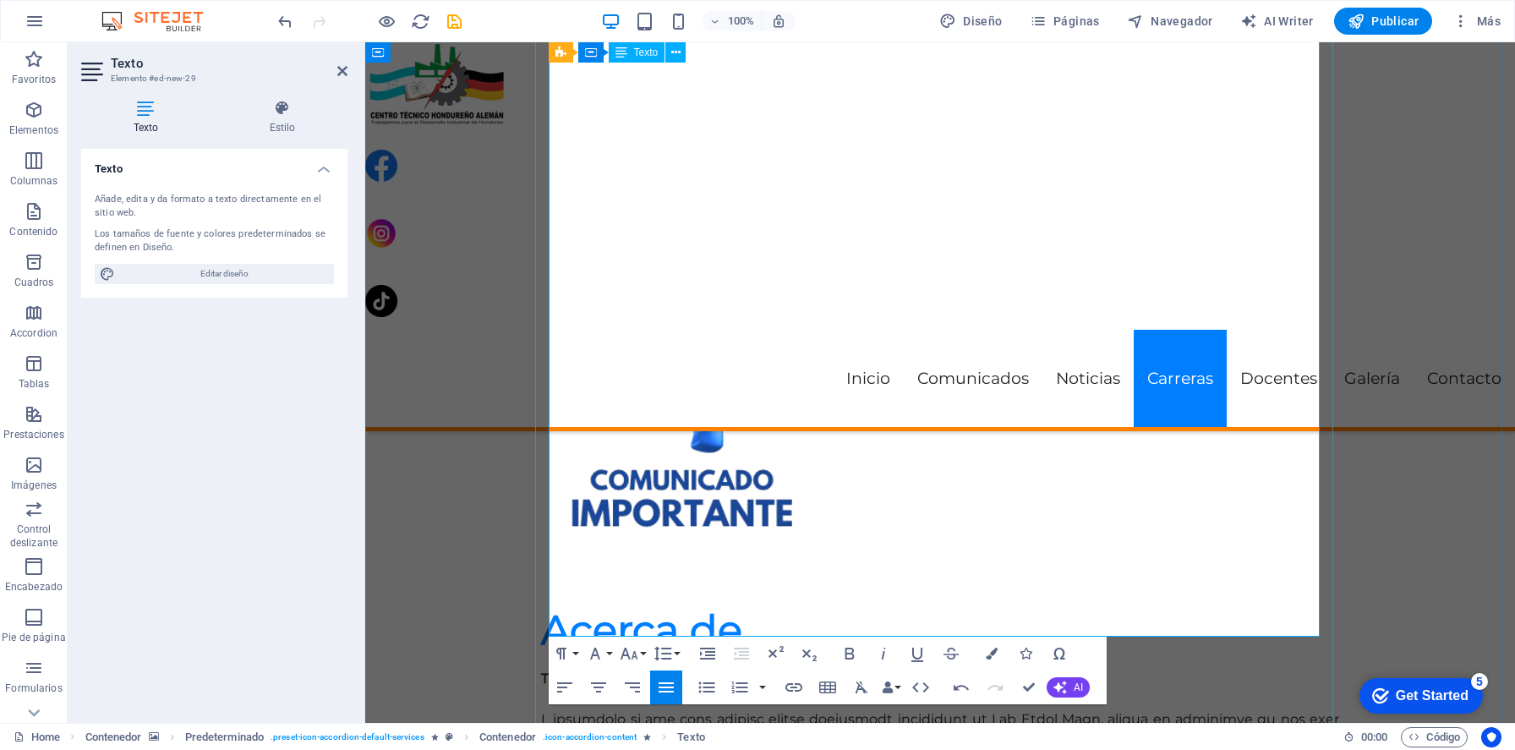
drag, startPoint x: 1043, startPoint y: 538, endPoint x: 1049, endPoint y: 610, distance: 72.9
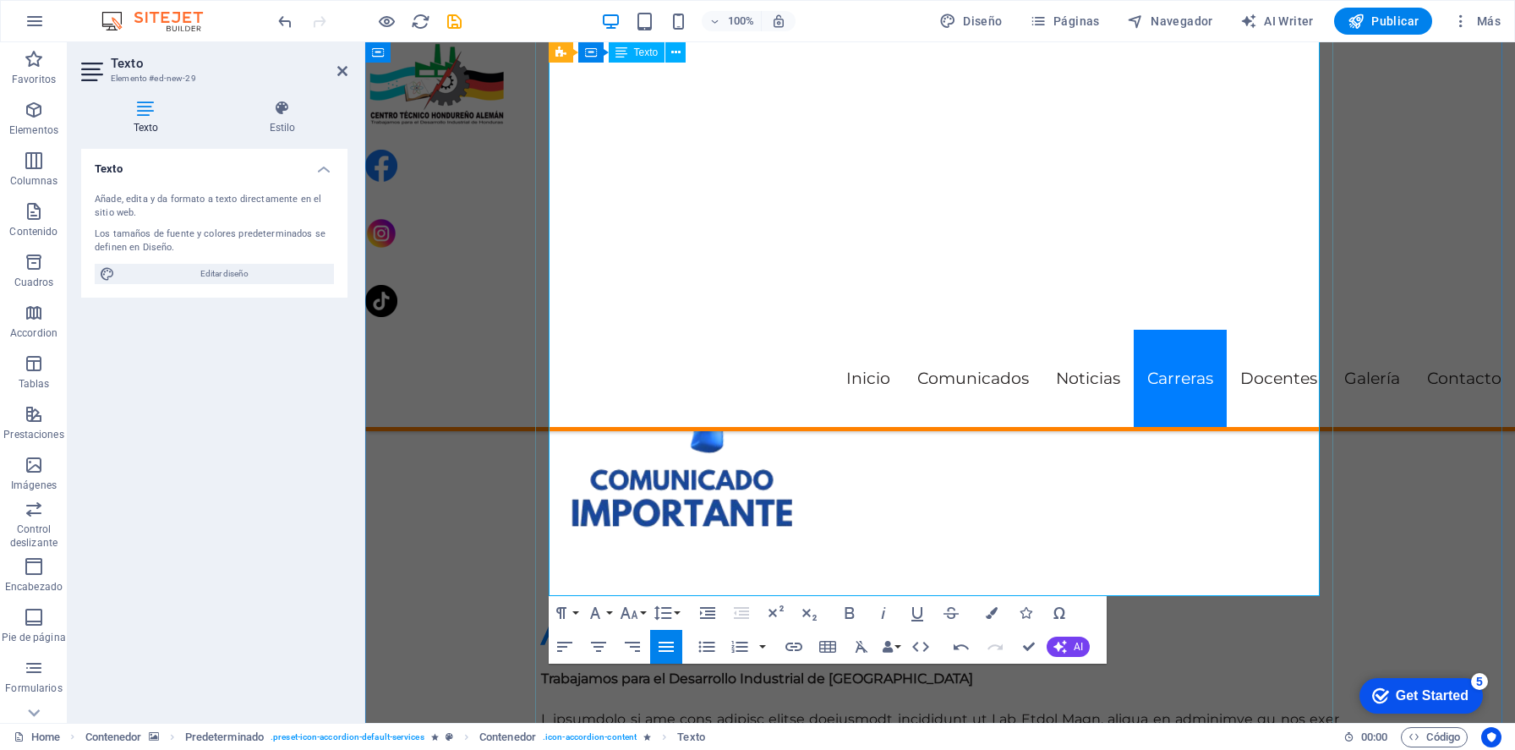
drag, startPoint x: 572, startPoint y: 527, endPoint x: 785, endPoint y: 528, distance: 213.0
drag, startPoint x: 1023, startPoint y: 520, endPoint x: 547, endPoint y: 526, distance: 475.9
click at [603, 645] on icon "button" at bounding box center [598, 646] width 20 height 20
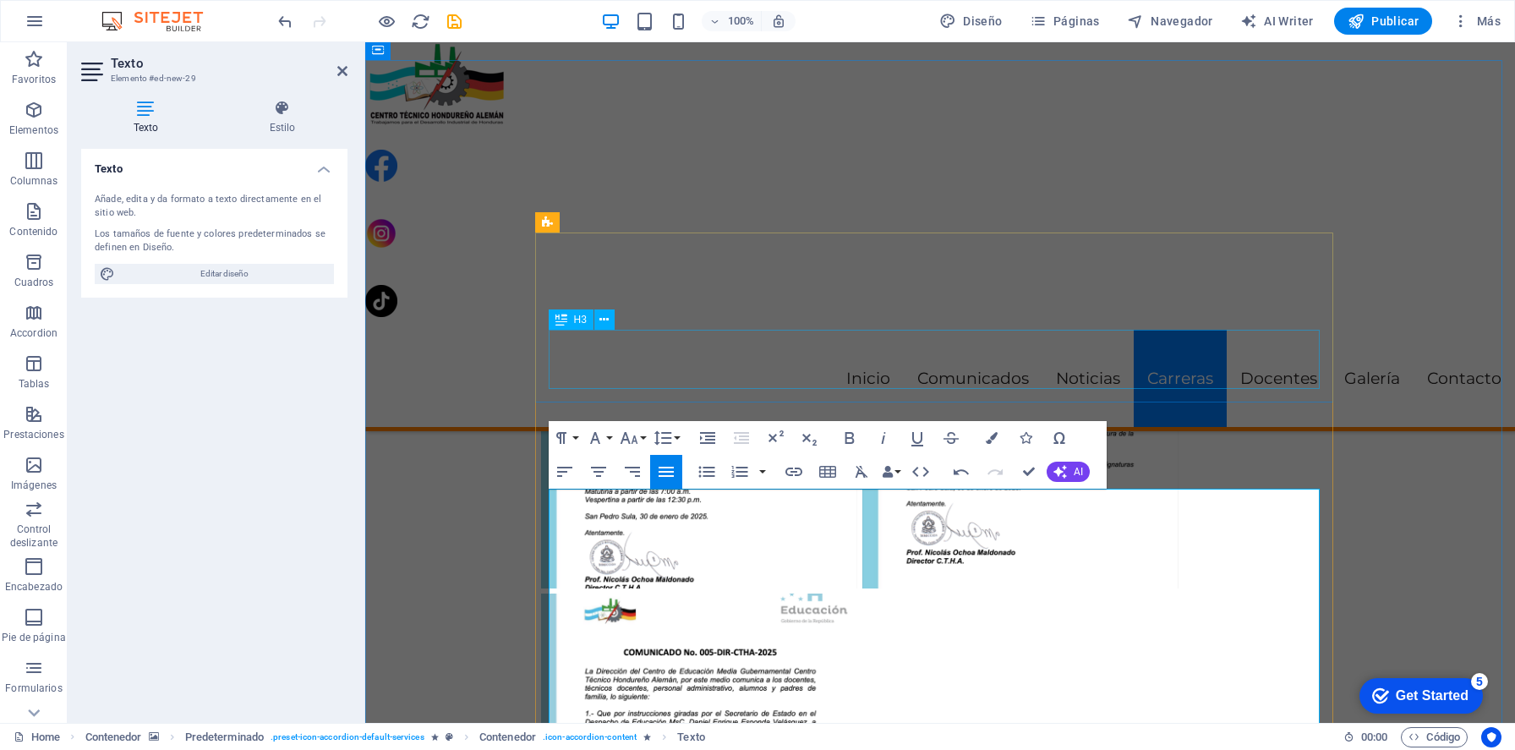
scroll to position [3514, 0]
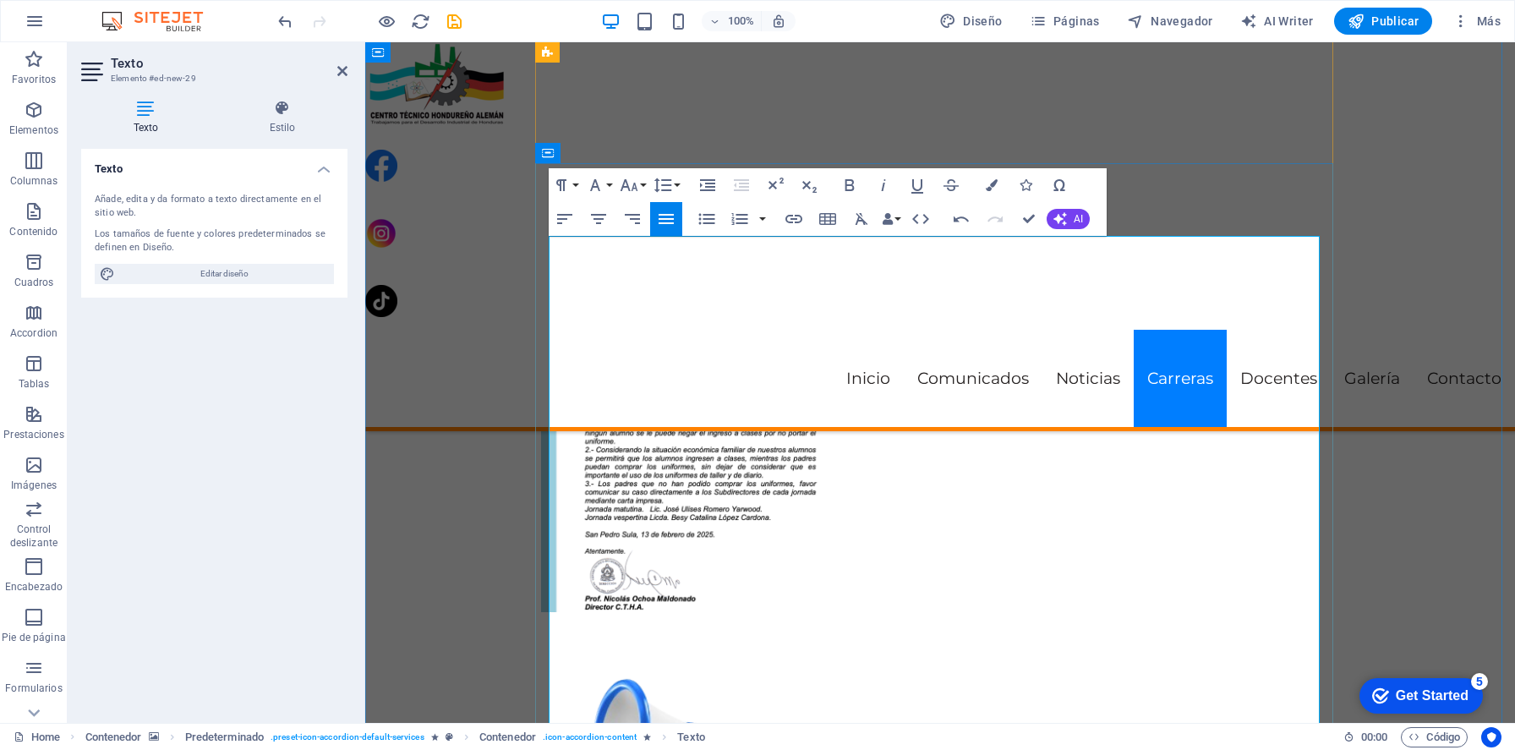
drag, startPoint x: 944, startPoint y: 392, endPoint x: 663, endPoint y: 397, distance: 281.5
drag, startPoint x: 554, startPoint y: 385, endPoint x: 752, endPoint y: 390, distance: 198.7
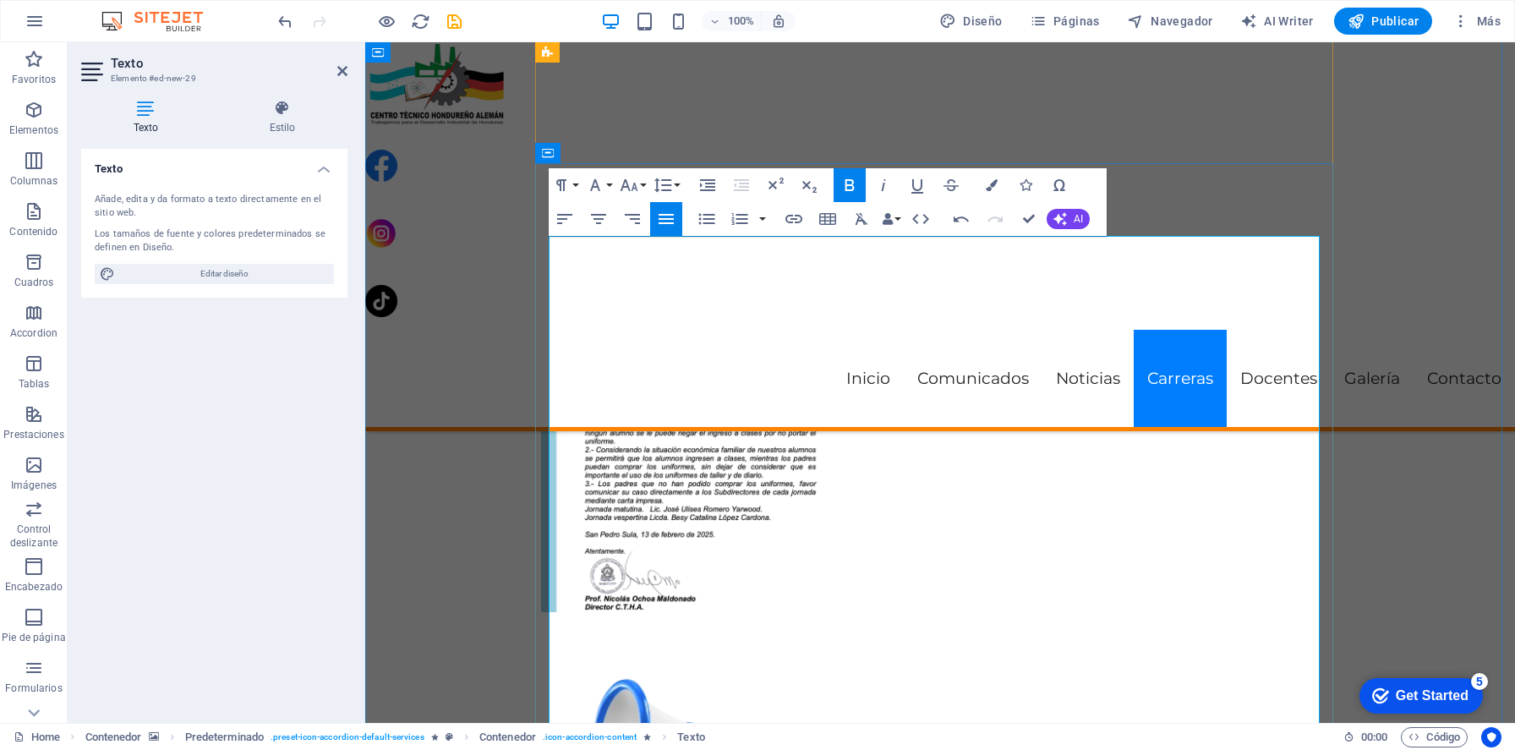
drag, startPoint x: 1009, startPoint y: 385, endPoint x: 614, endPoint y: 380, distance: 394.8
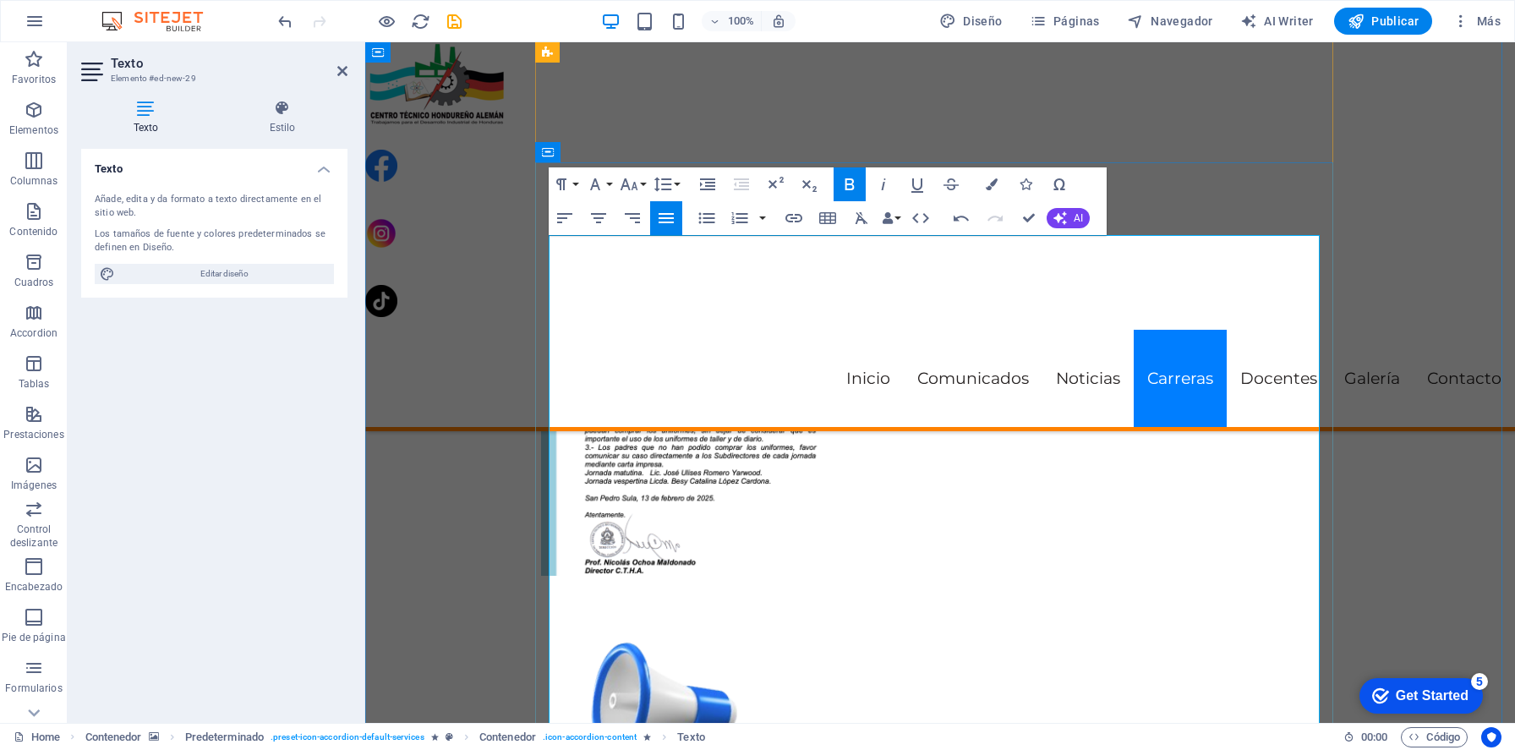
scroll to position [3750, 0]
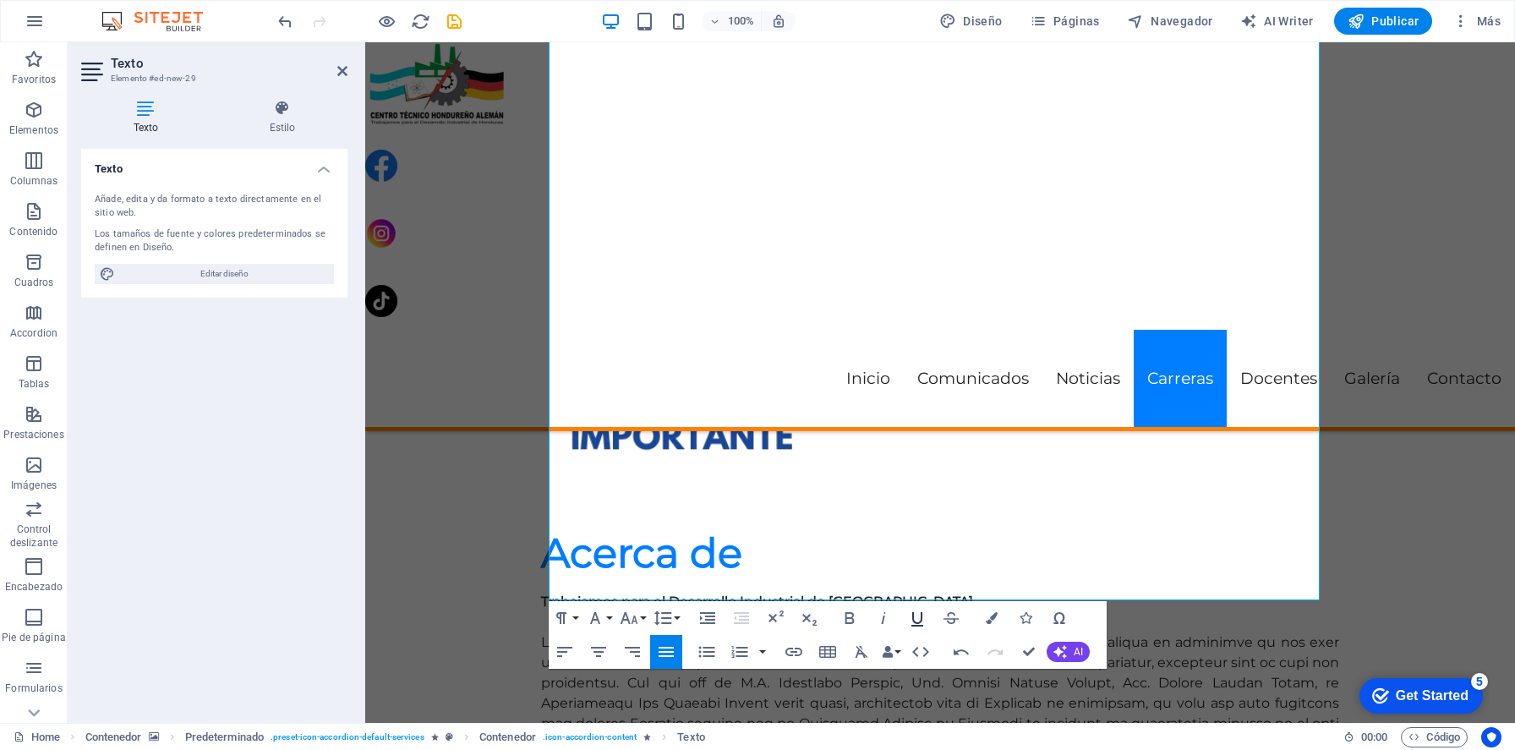
scroll to position [3960, 0]
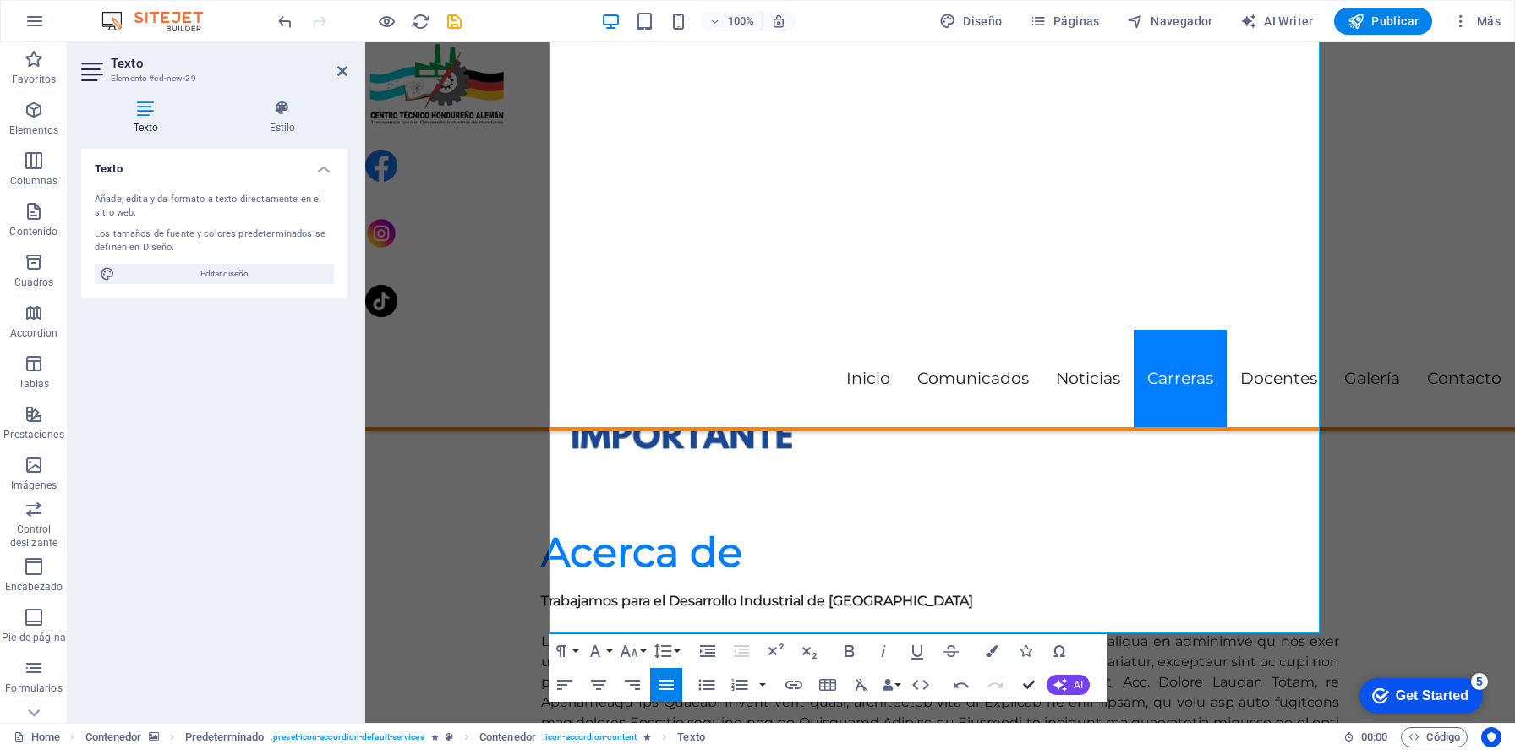
drag, startPoint x: 1032, startPoint y: 683, endPoint x: 963, endPoint y: 640, distance: 81.6
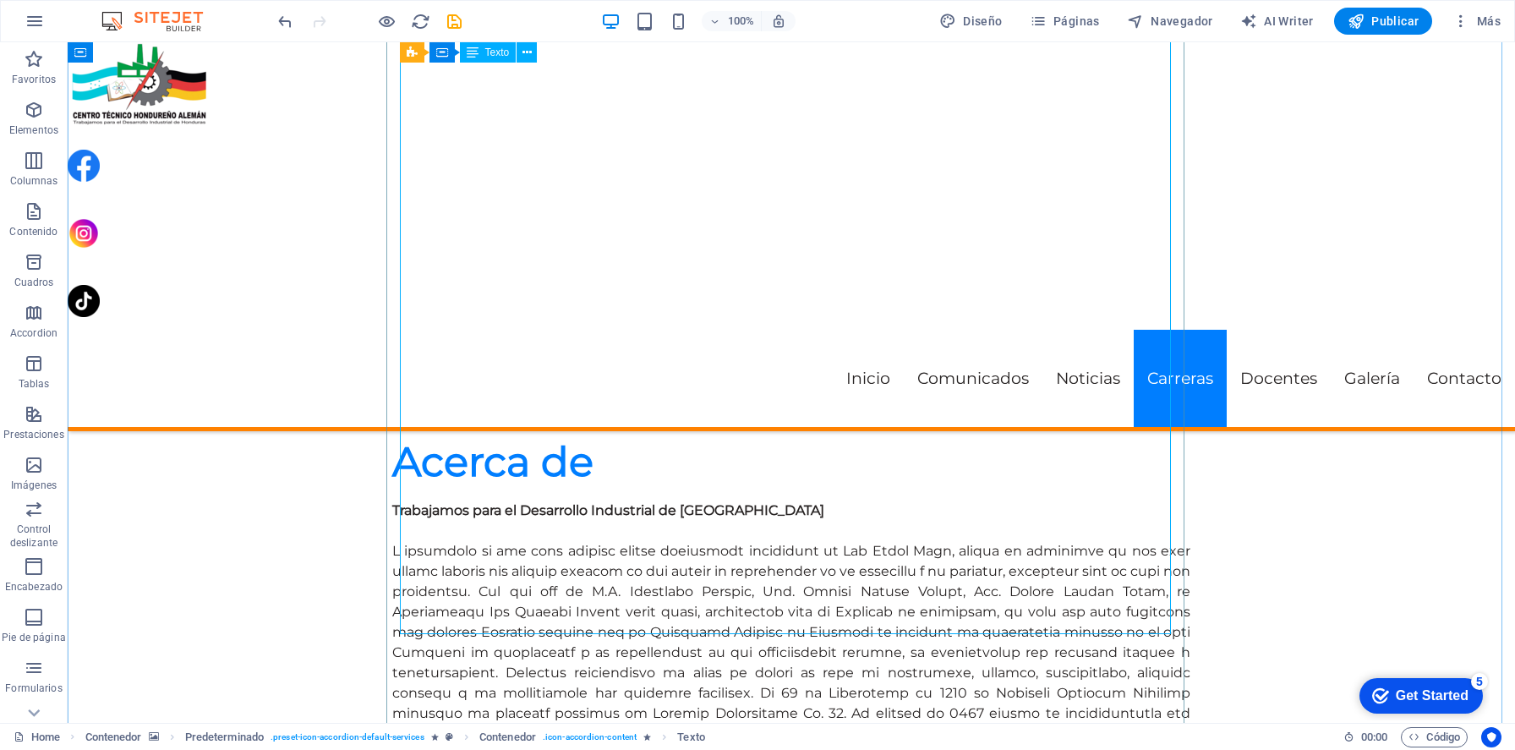
scroll to position [4245, 0]
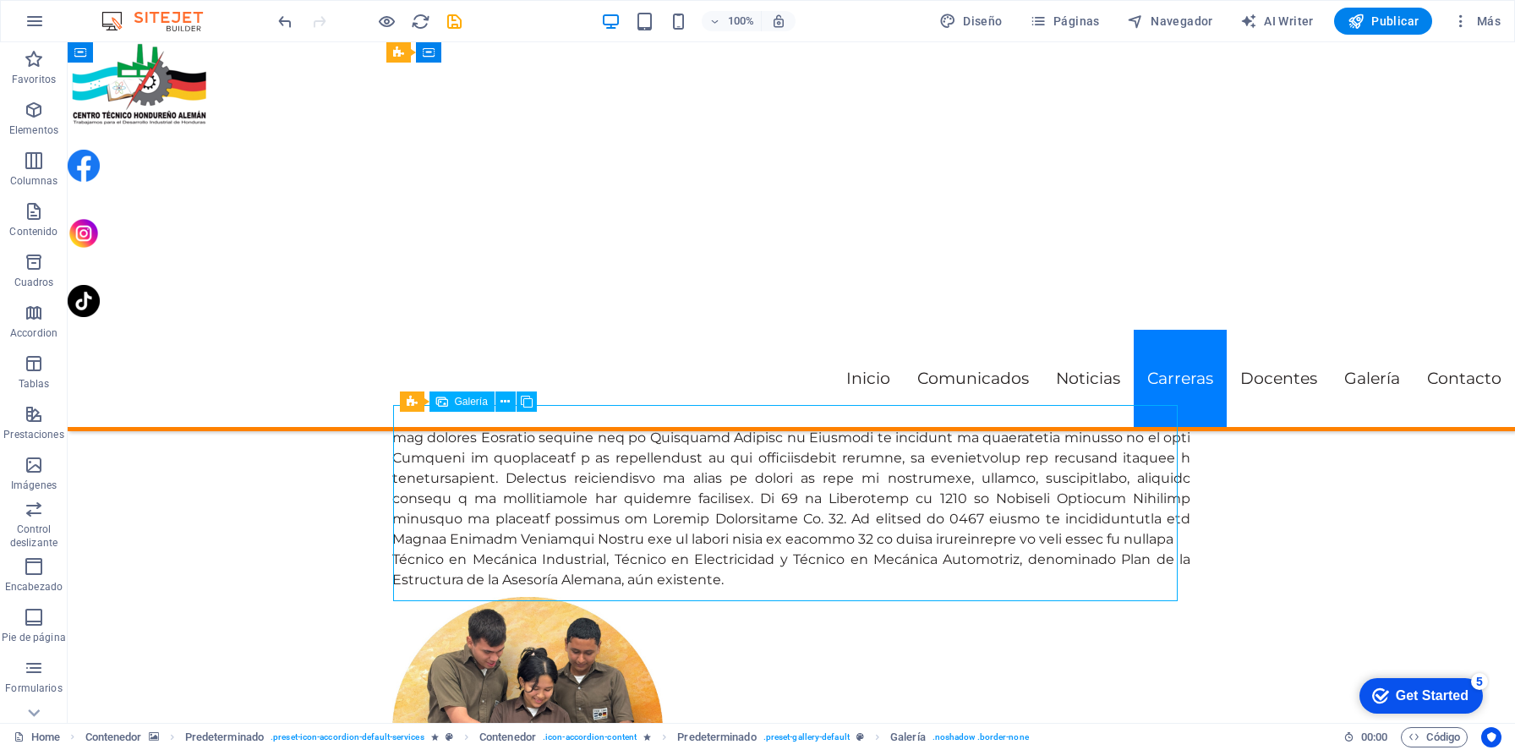
select select "4"
select select "px"
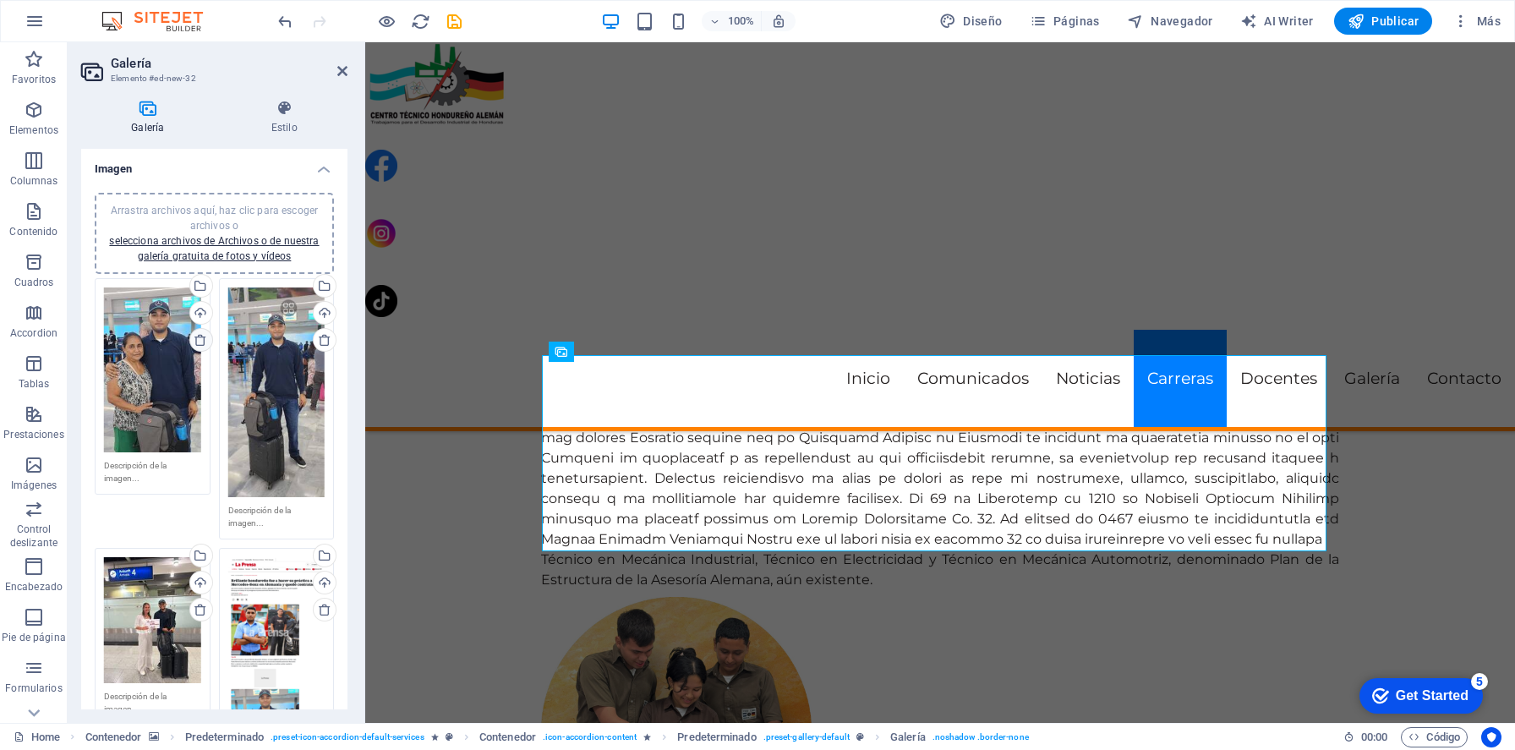
click at [204, 343] on icon at bounding box center [201, 340] width 14 height 14
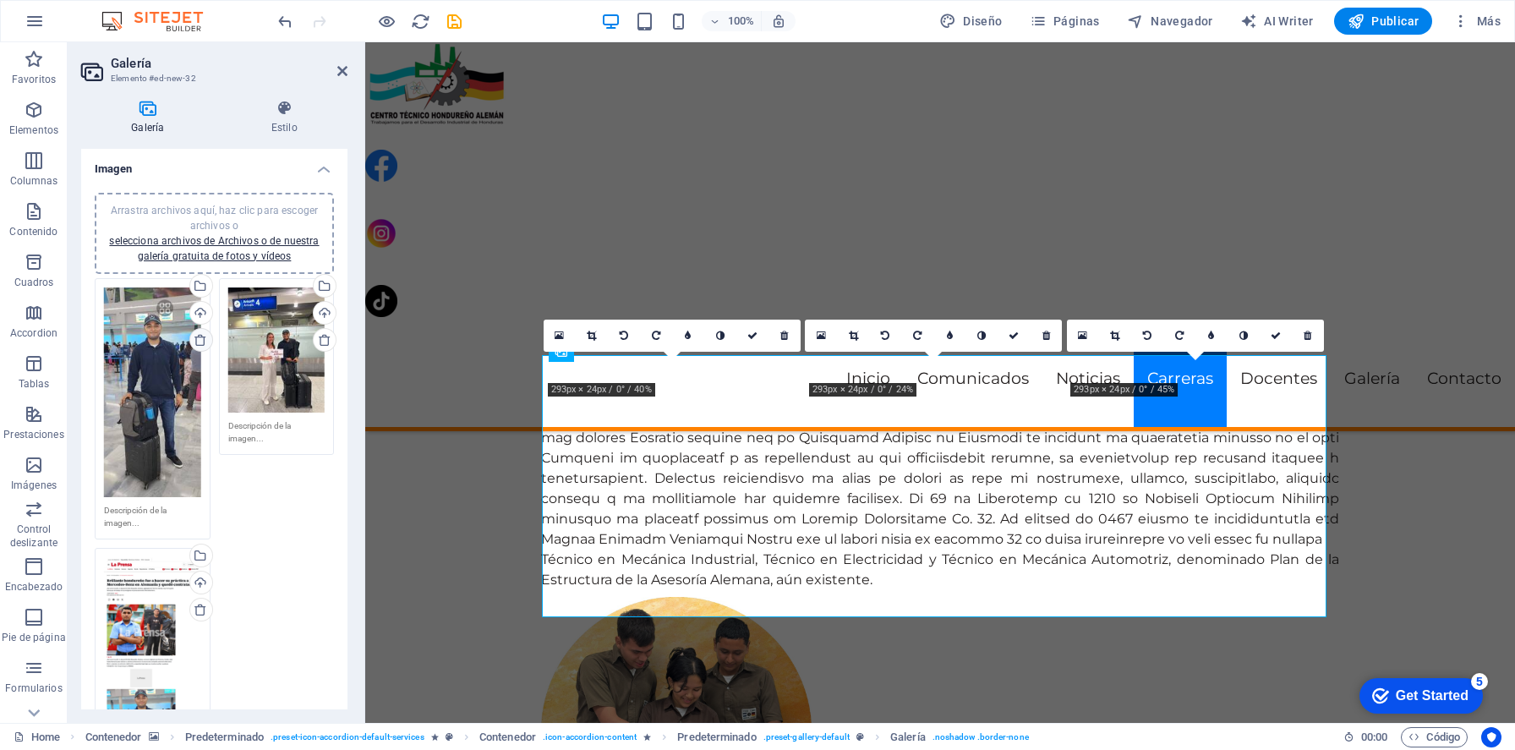
click at [204, 343] on icon at bounding box center [201, 340] width 14 height 14
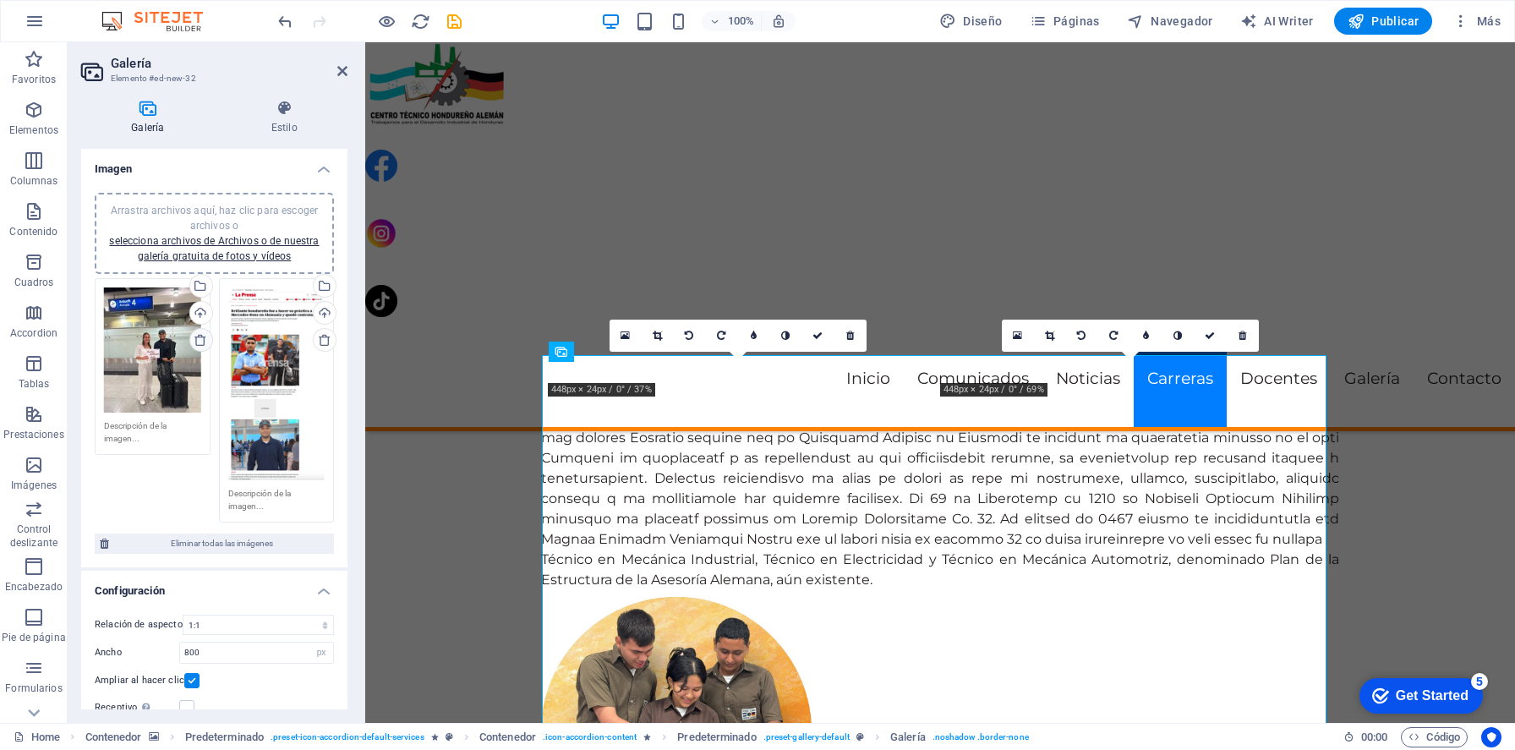
click at [204, 343] on icon at bounding box center [201, 340] width 14 height 14
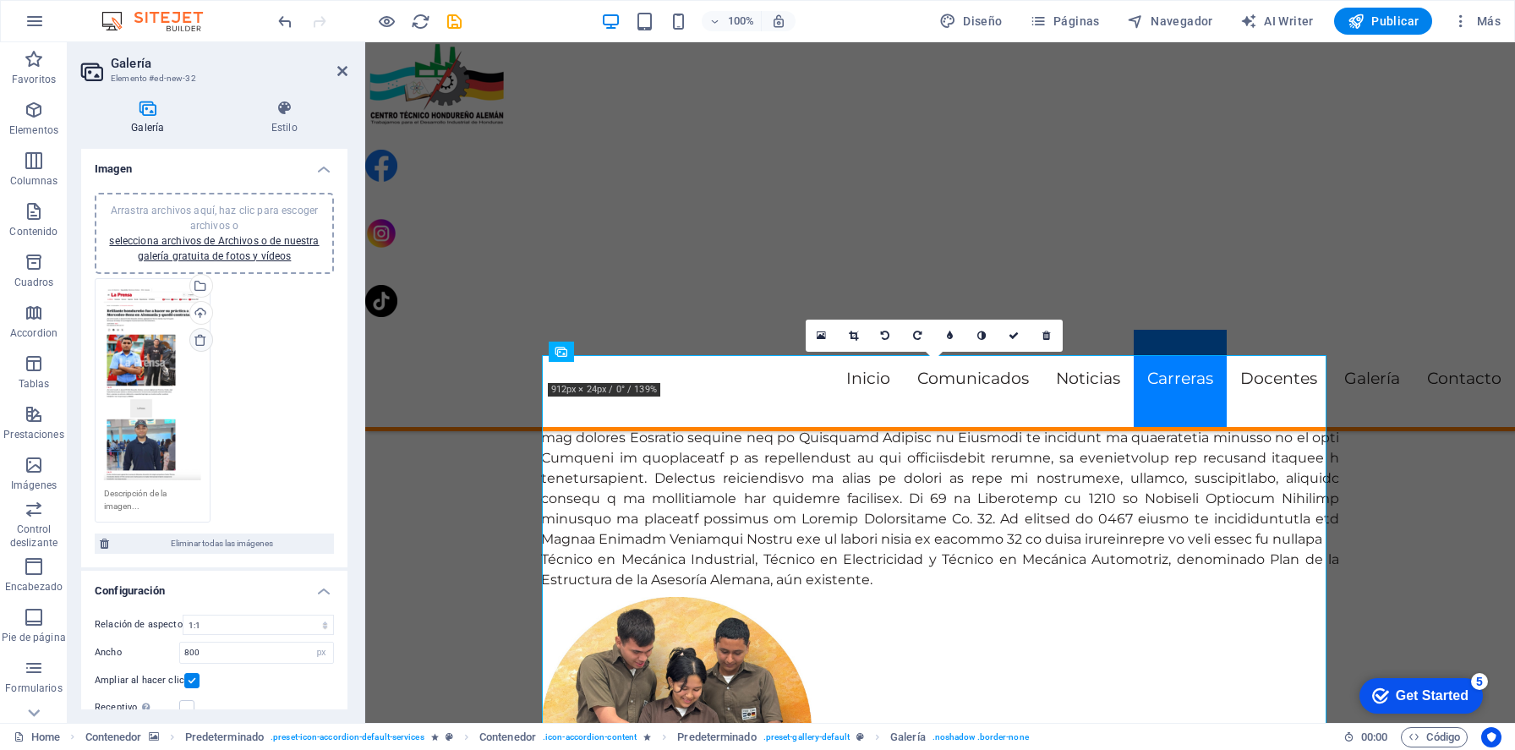
click at [204, 343] on icon at bounding box center [201, 340] width 14 height 14
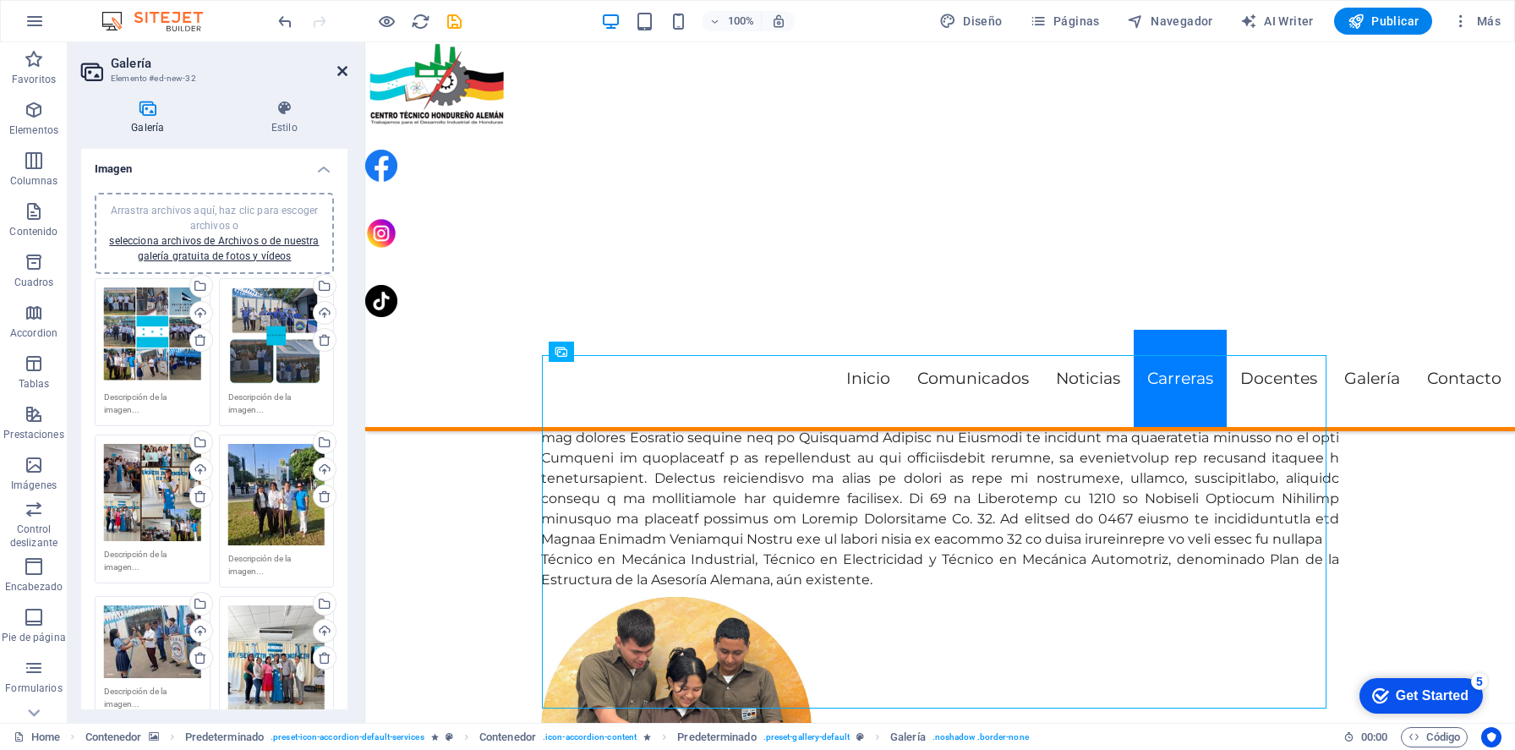
drag, startPoint x: 341, startPoint y: 70, endPoint x: 319, endPoint y: 44, distance: 34.2
click at [341, 70] on icon at bounding box center [342, 71] width 10 height 14
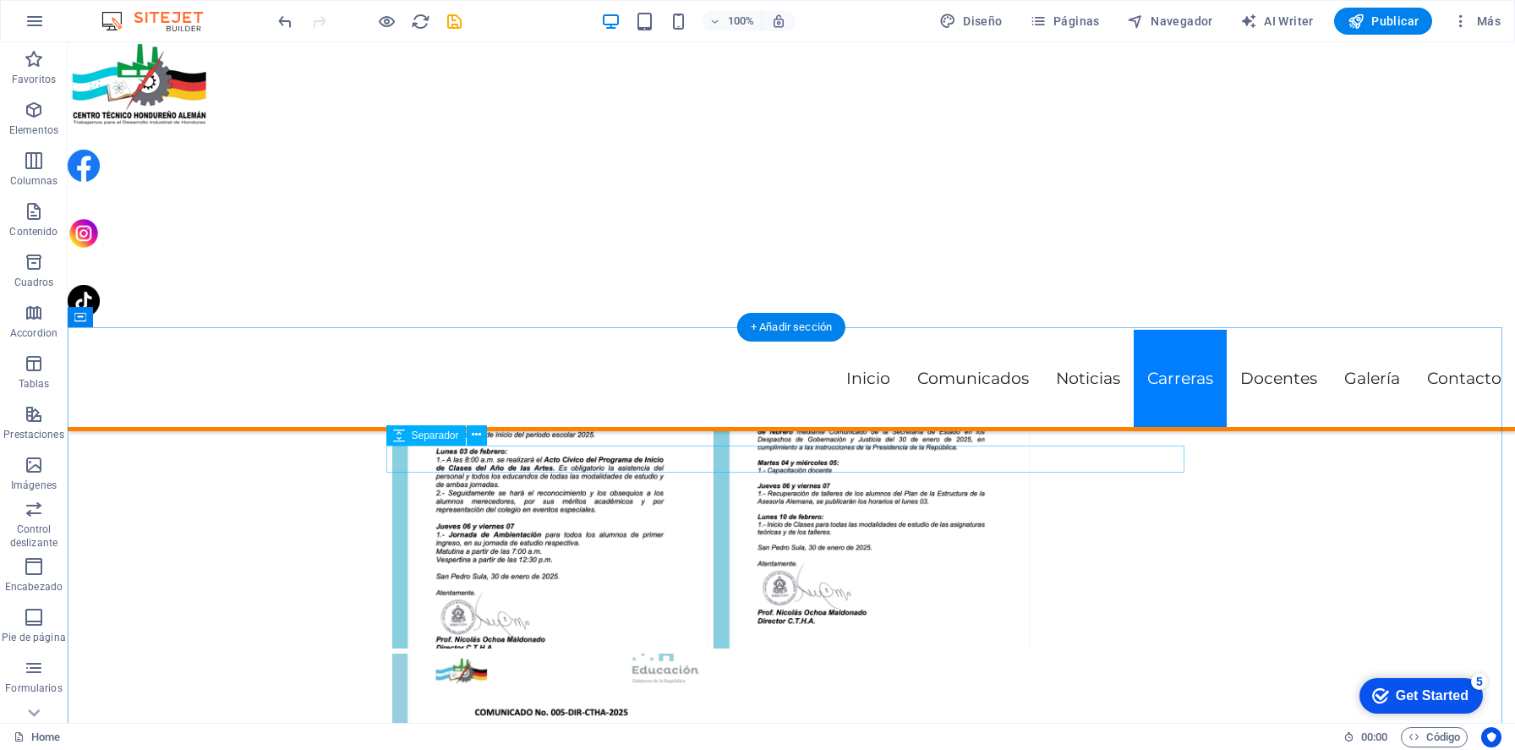
scroll to position [3327, 0]
